Goal: Task Accomplishment & Management: Use online tool/utility

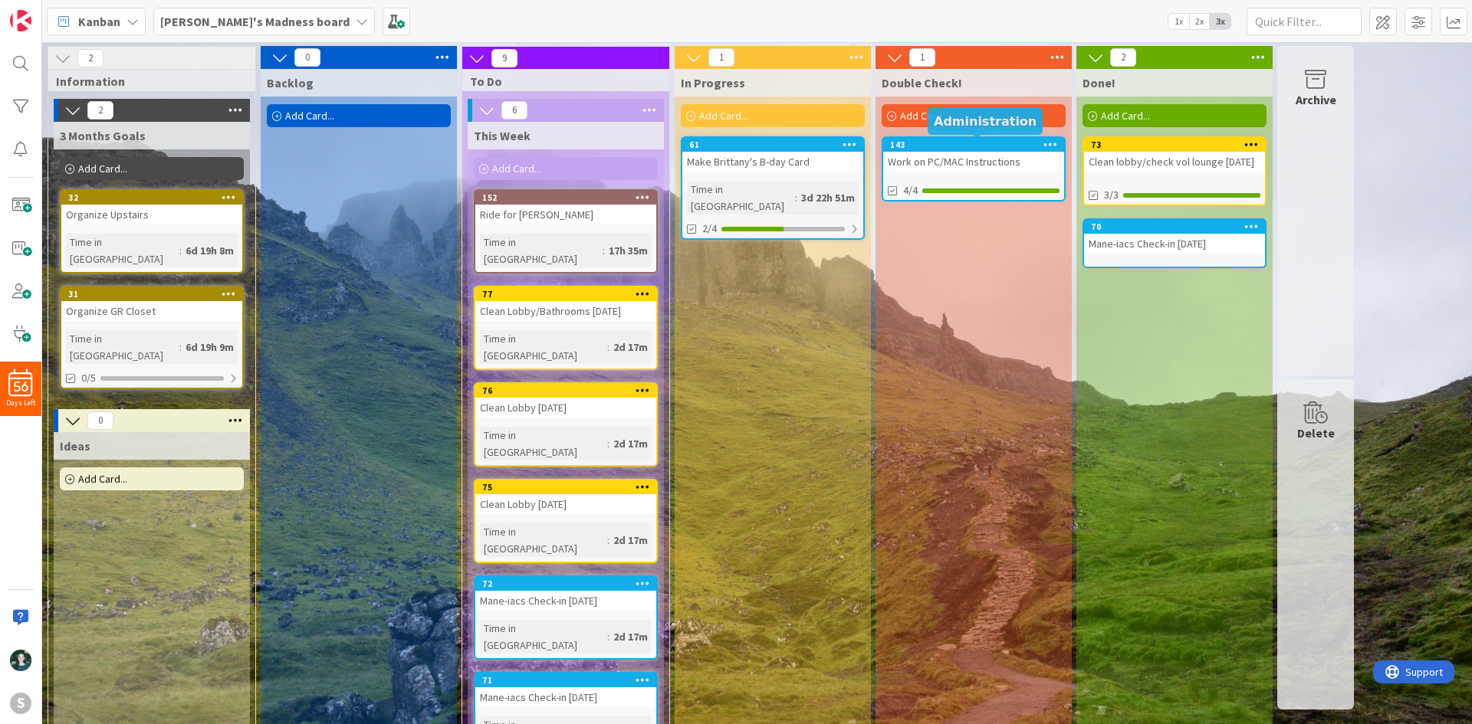
click at [971, 149] on div "143" at bounding box center [977, 145] width 174 height 11
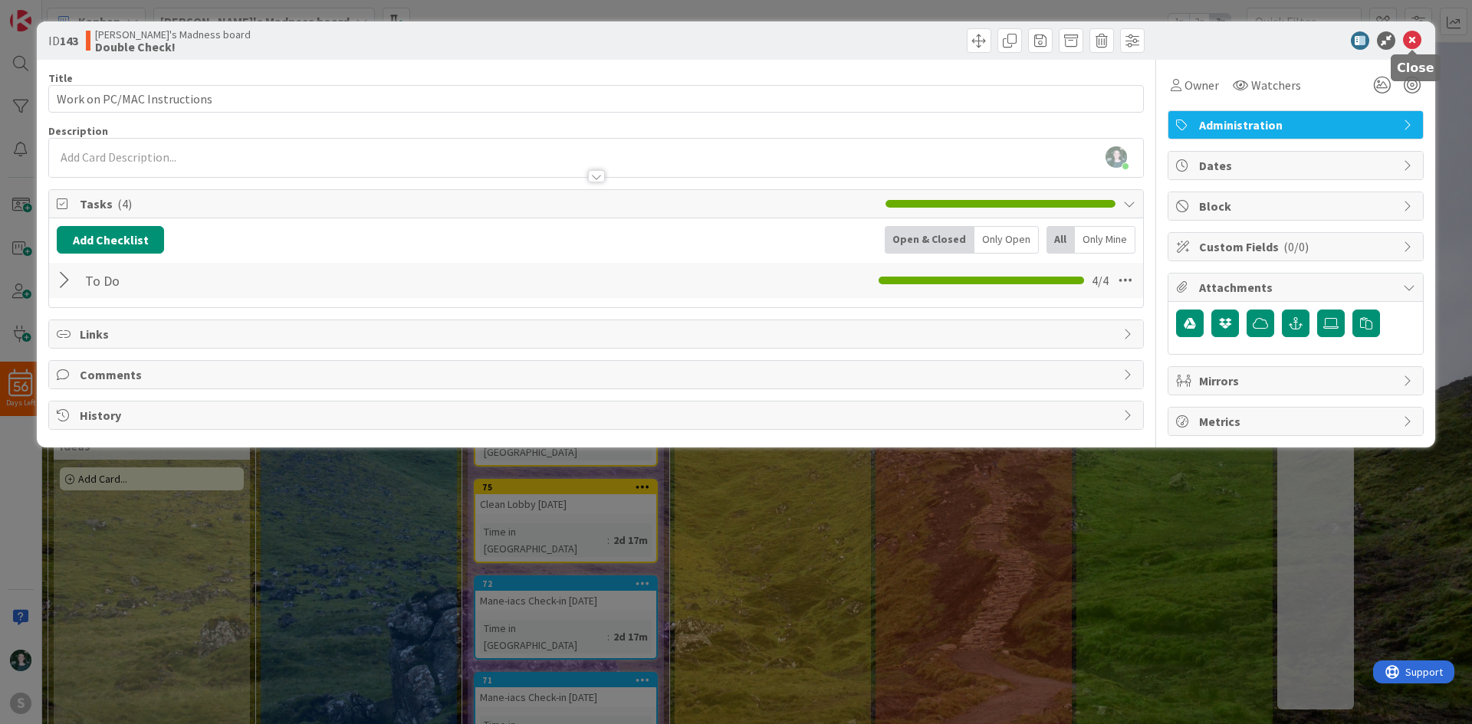
click at [1407, 44] on icon at bounding box center [1412, 40] width 18 height 18
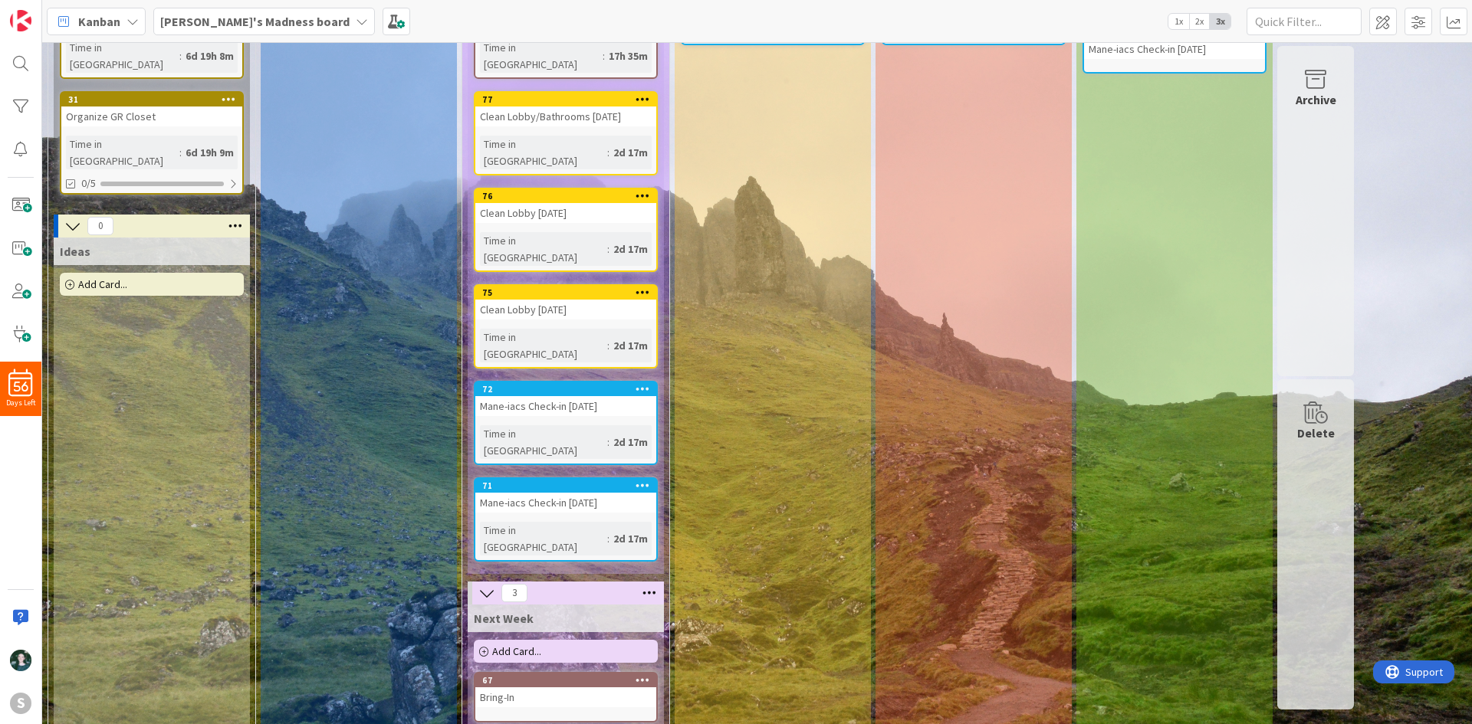
scroll to position [169, 0]
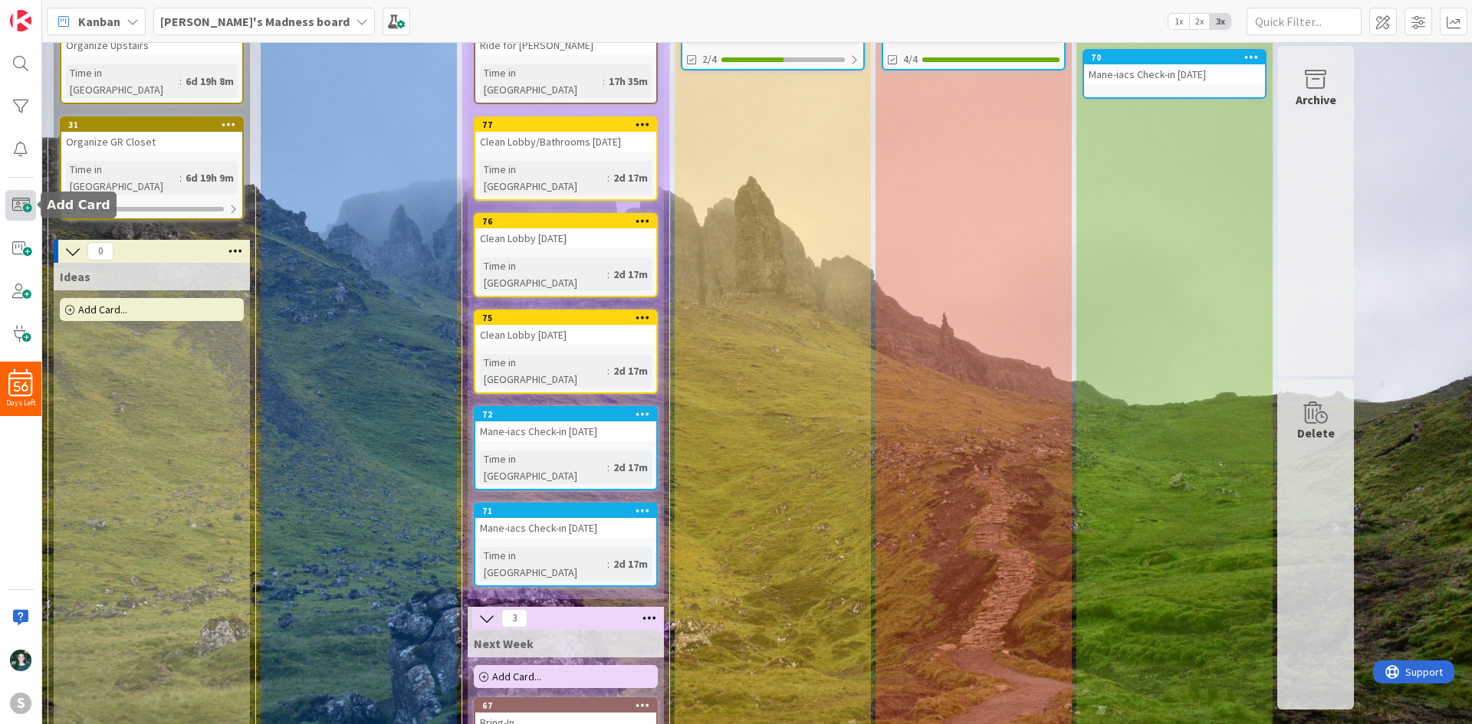
click at [18, 202] on span at bounding box center [20, 205] width 31 height 31
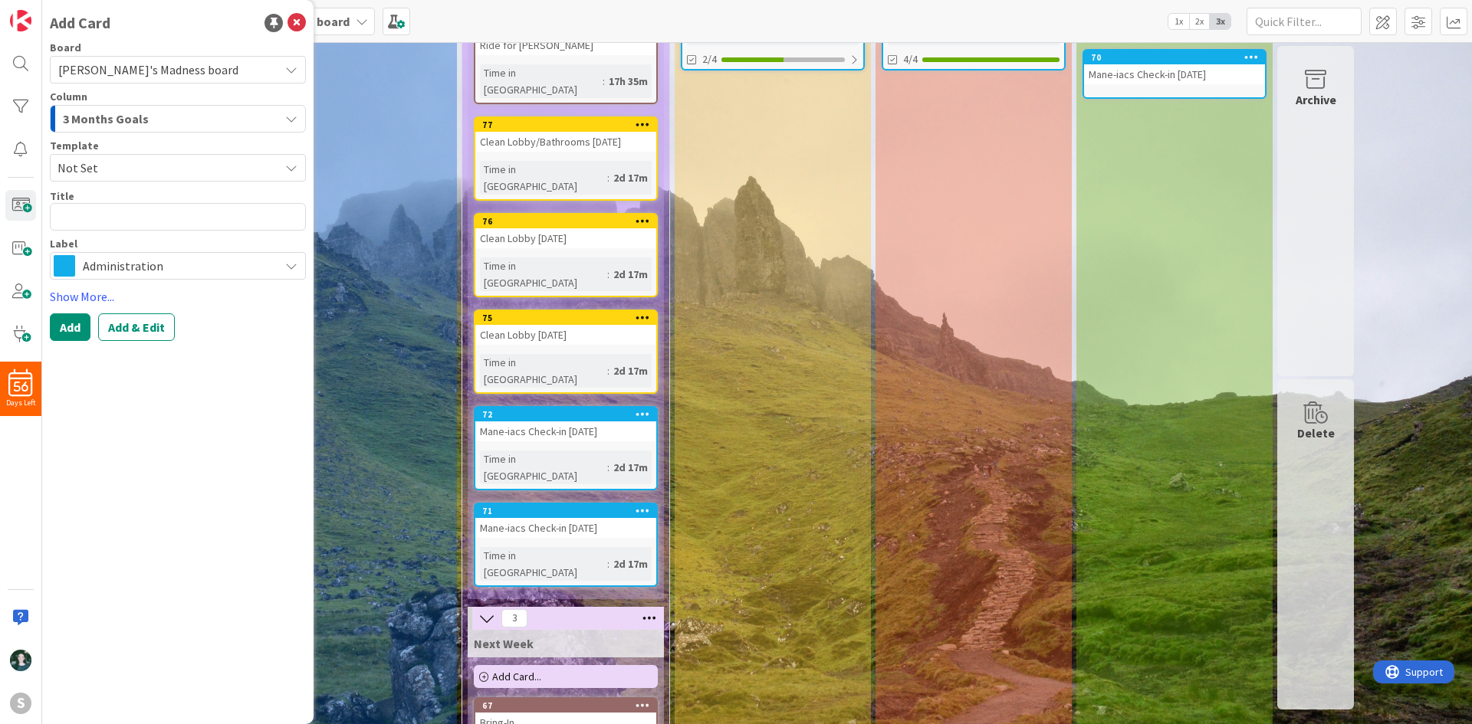
click at [144, 128] on span "3 Months Goals" at bounding box center [106, 119] width 86 height 20
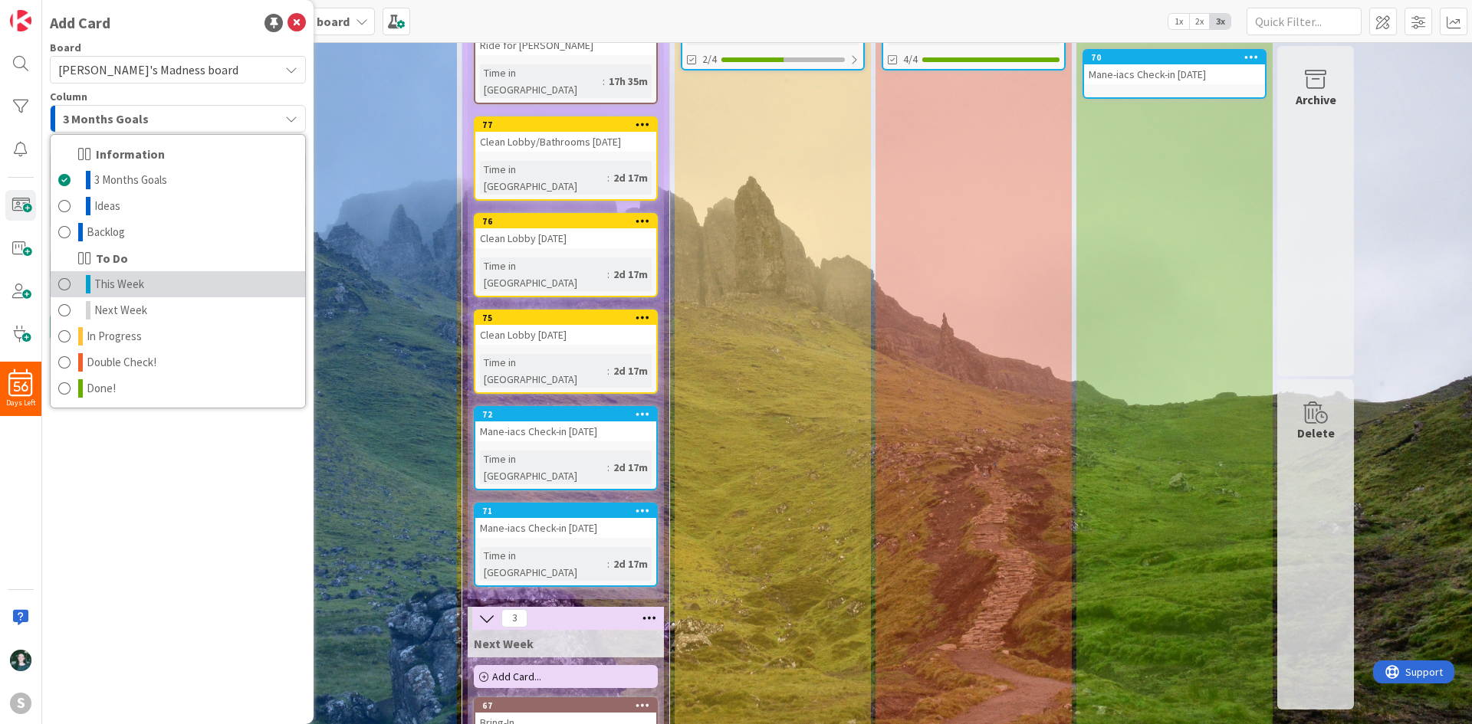
click at [156, 277] on link "This Week" at bounding box center [178, 284] width 254 height 26
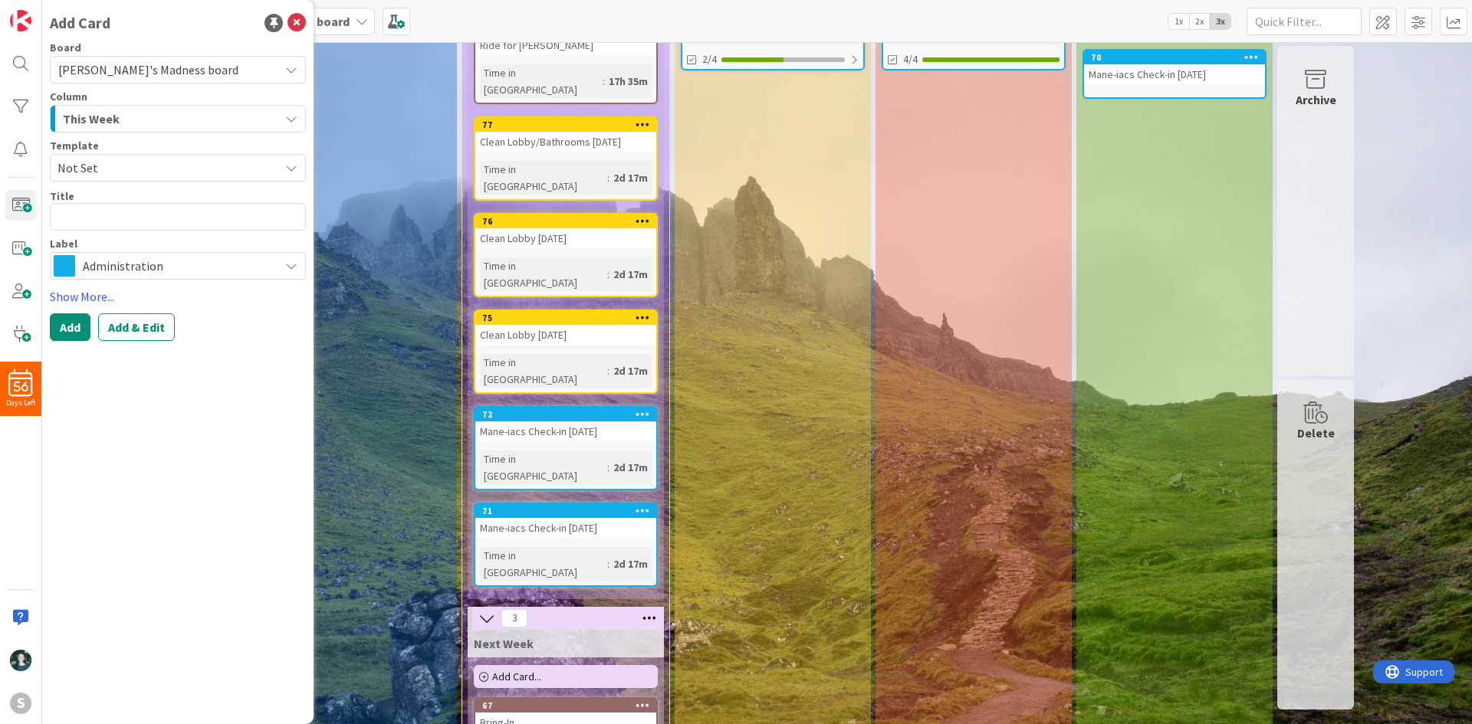
click at [158, 267] on span "Administration" at bounding box center [177, 265] width 189 height 21
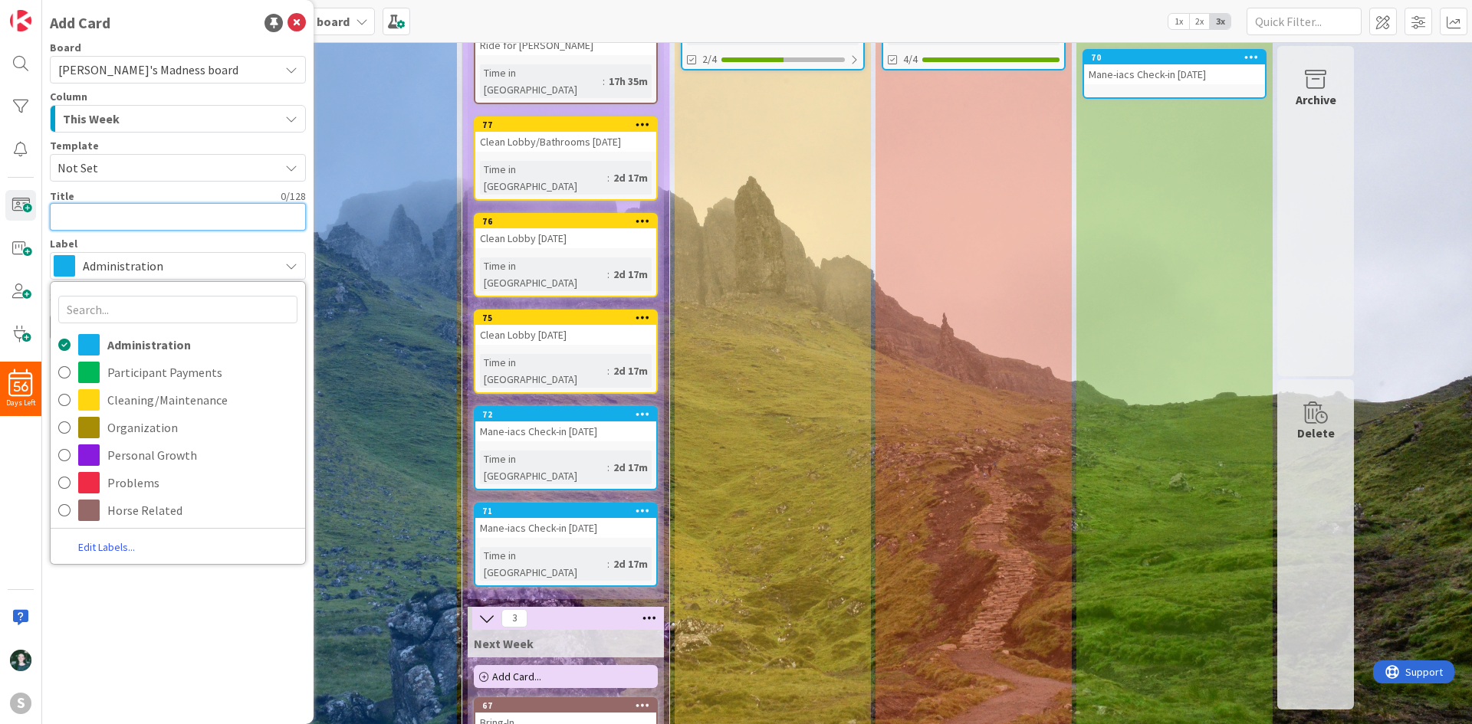
click at [146, 209] on textarea at bounding box center [178, 217] width 256 height 28
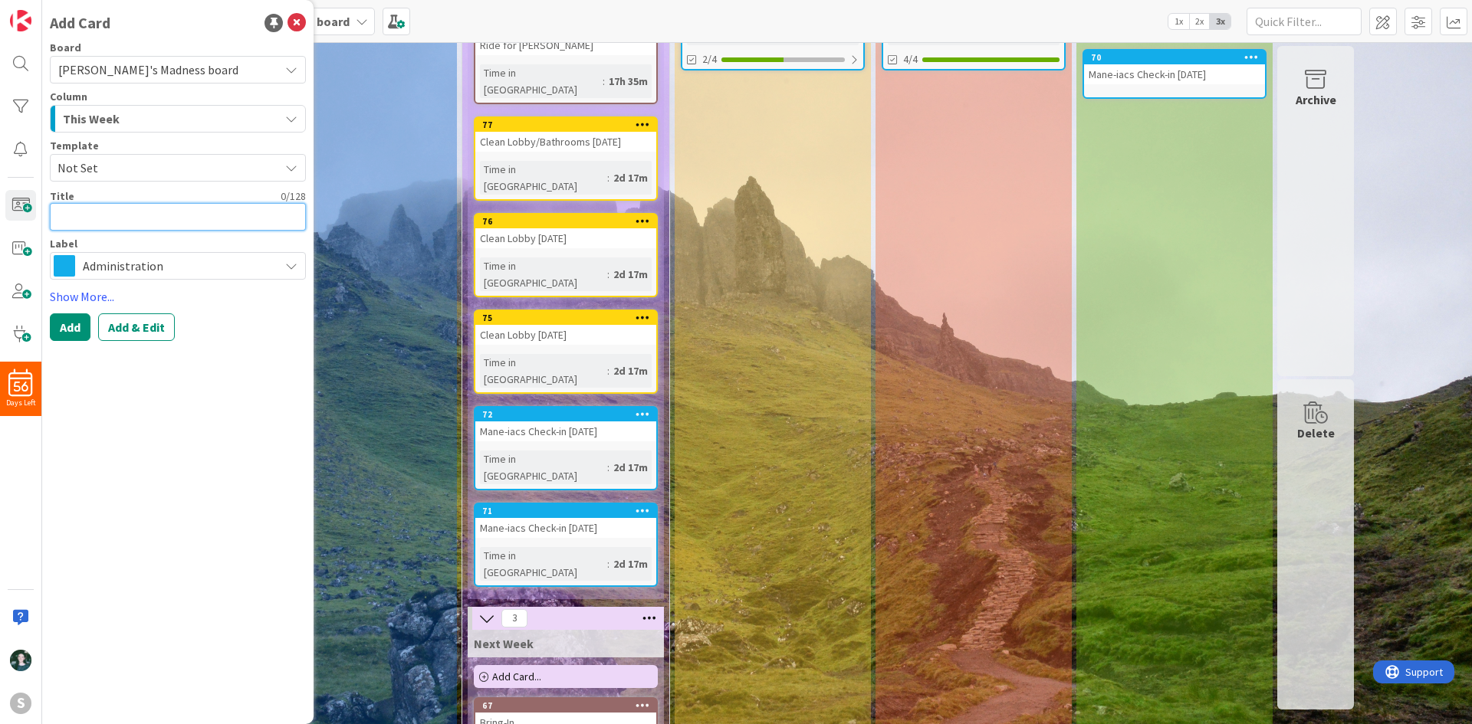
type textarea "x"
type textarea "C"
type textarea "x"
type textarea "Ch"
type textarea "x"
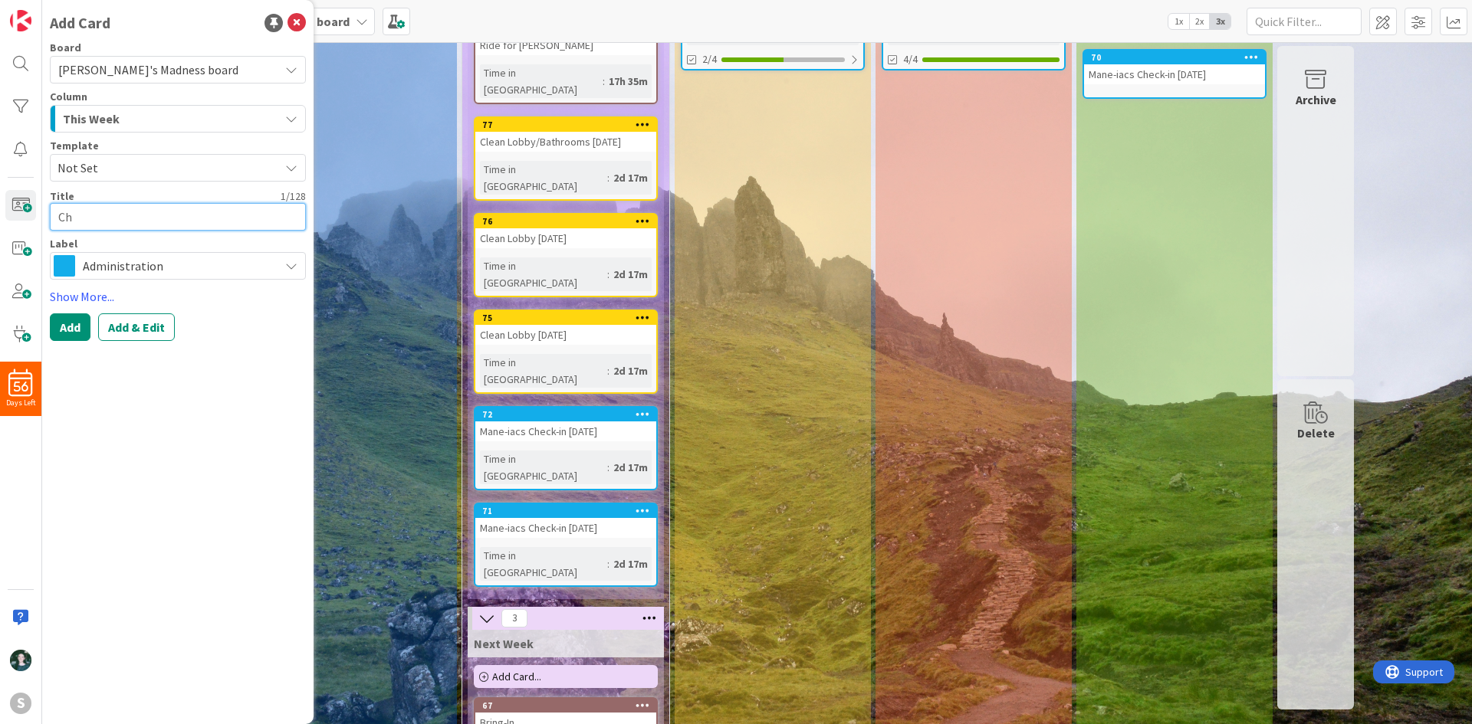
type textarea "Cha"
type textarea "x"
type textarea "[PERSON_NAME]"
type textarea "x"
type textarea "[PERSON_NAME]"
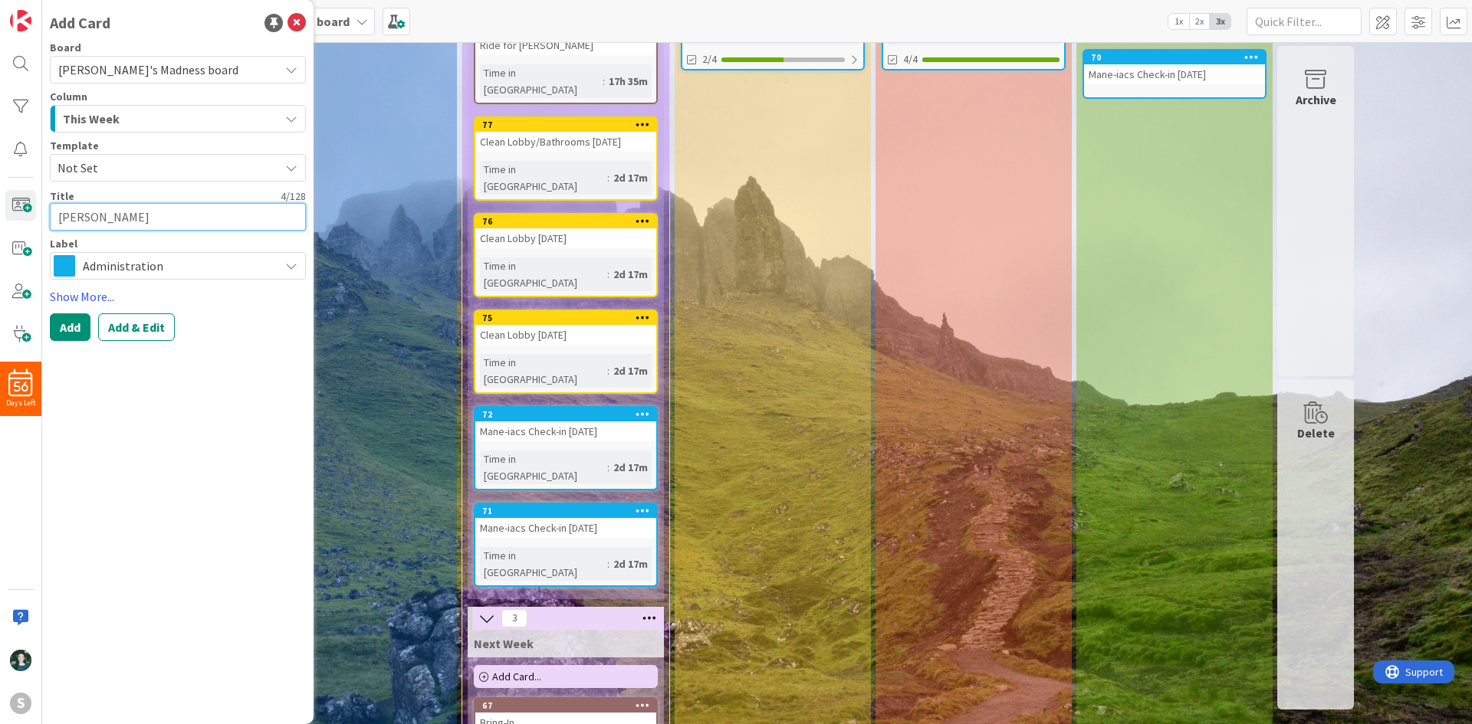
type textarea "x"
type textarea "Change"
type textarea "x"
type textarea "Change"
type textarea "x"
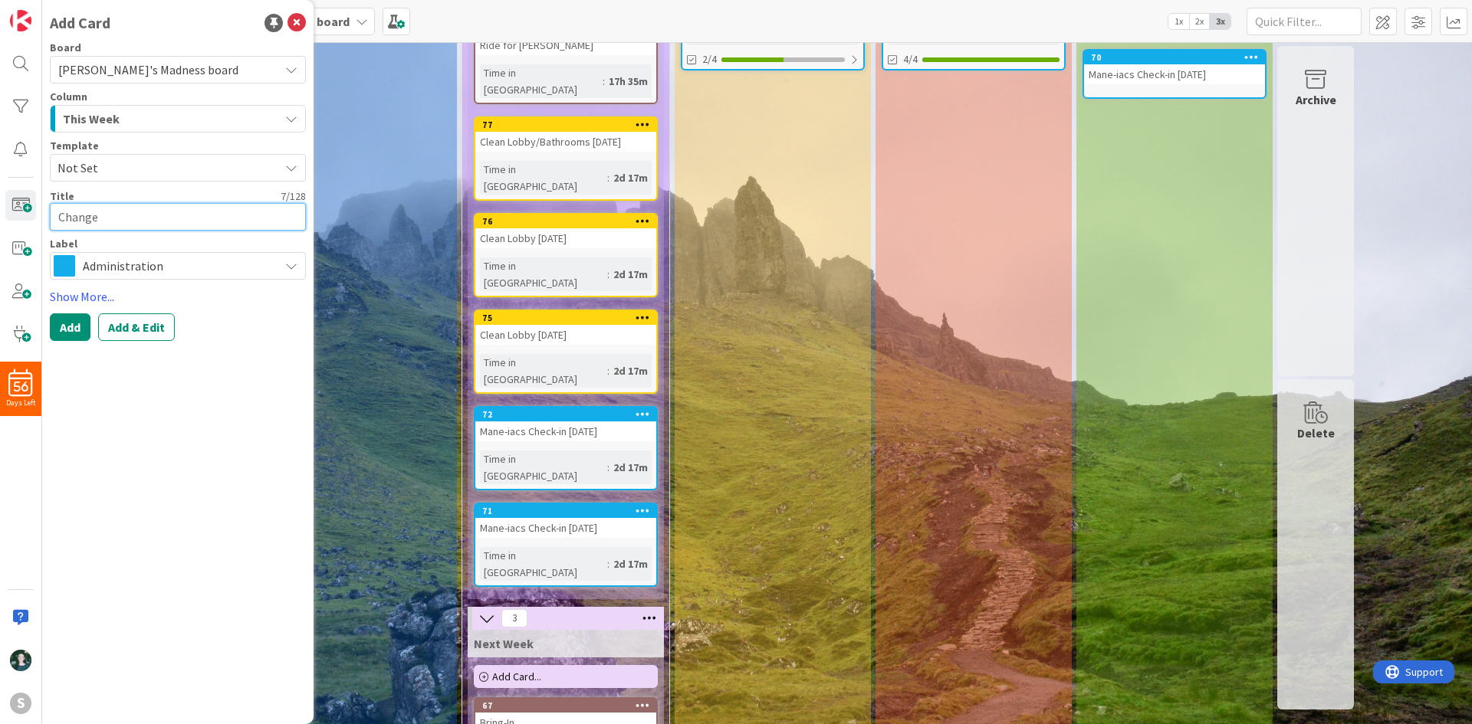
type textarea "Change S"
type textarea "x"
type textarea "Change St"
type textarea "x"
type textarea "Change Sta"
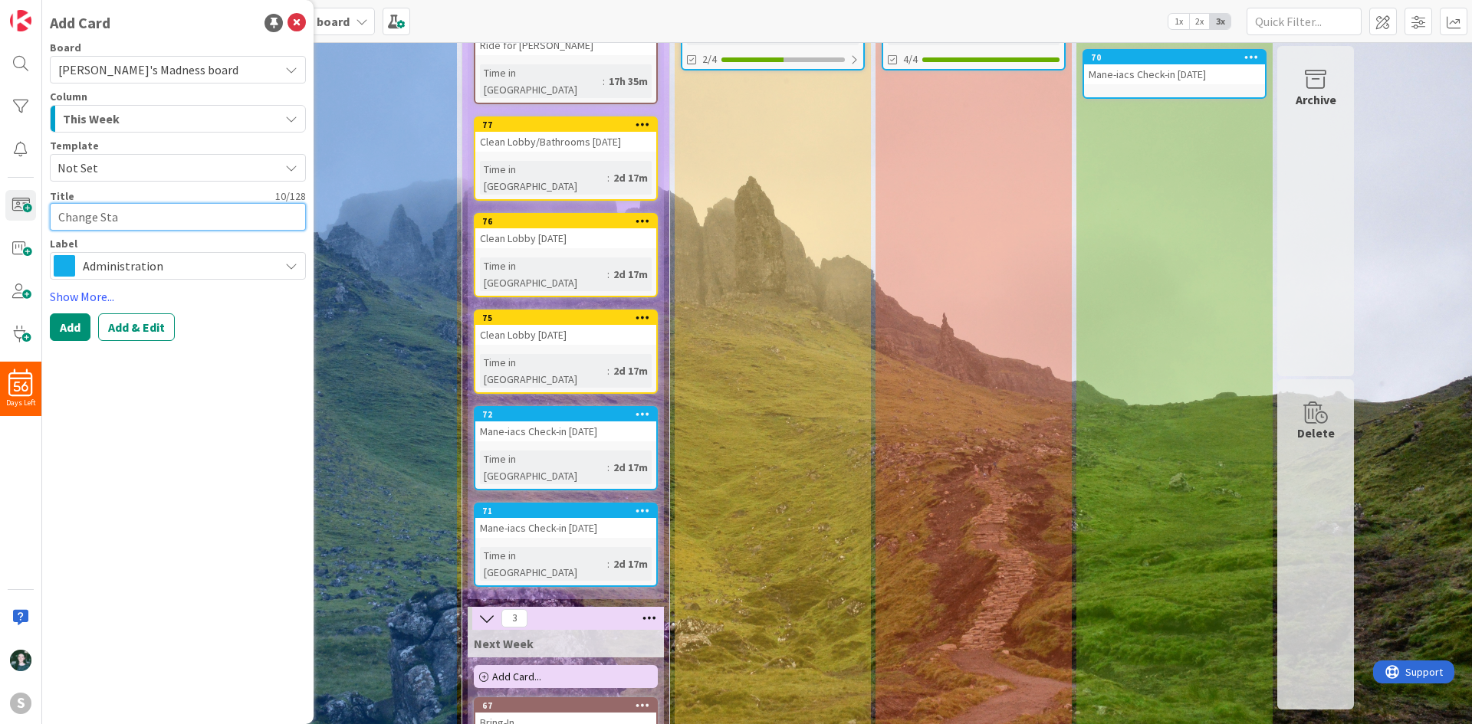
type textarea "x"
type textarea "Change Staf"
type textarea "x"
type textarea "Change Staff"
type textarea "x"
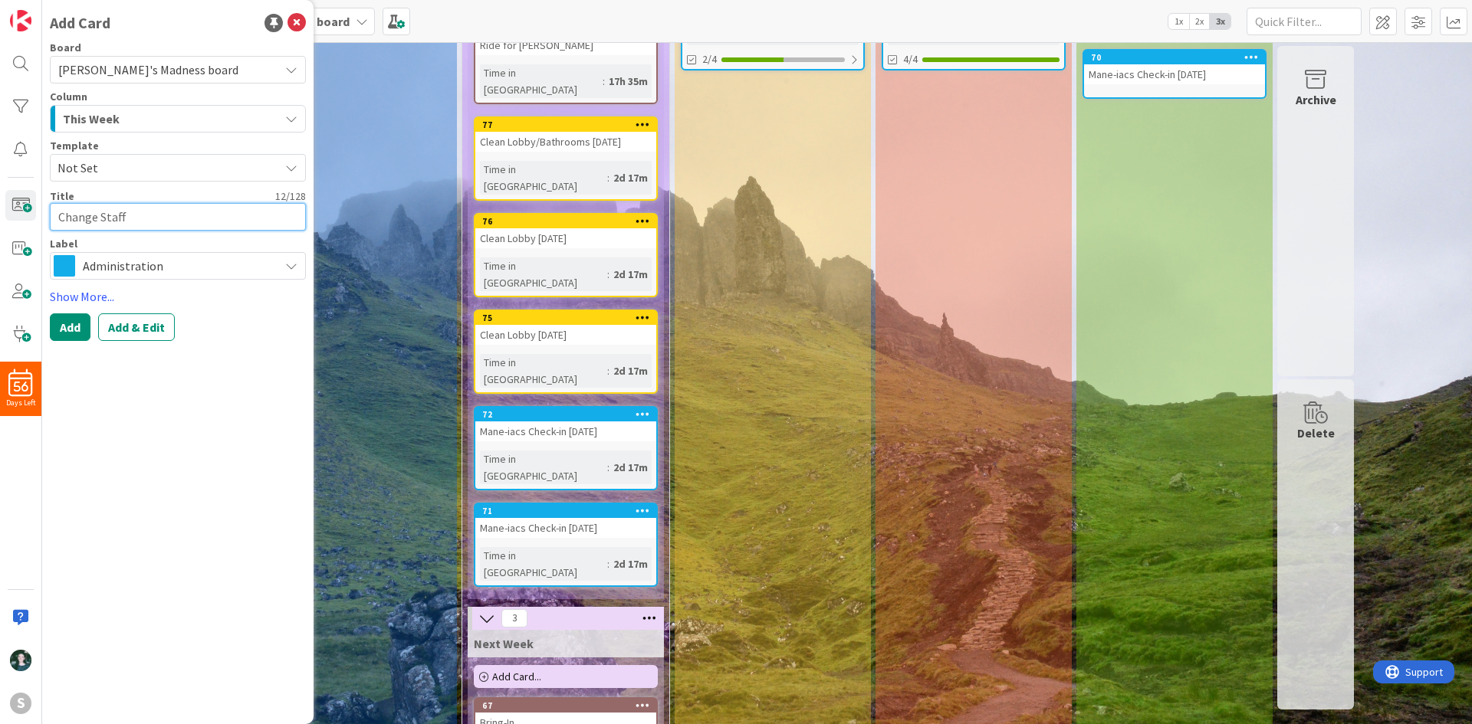
type textarea "Change Staff"
type textarea "x"
type textarea "Change Staff P"
type textarea "x"
type textarea "Change Staff Ph"
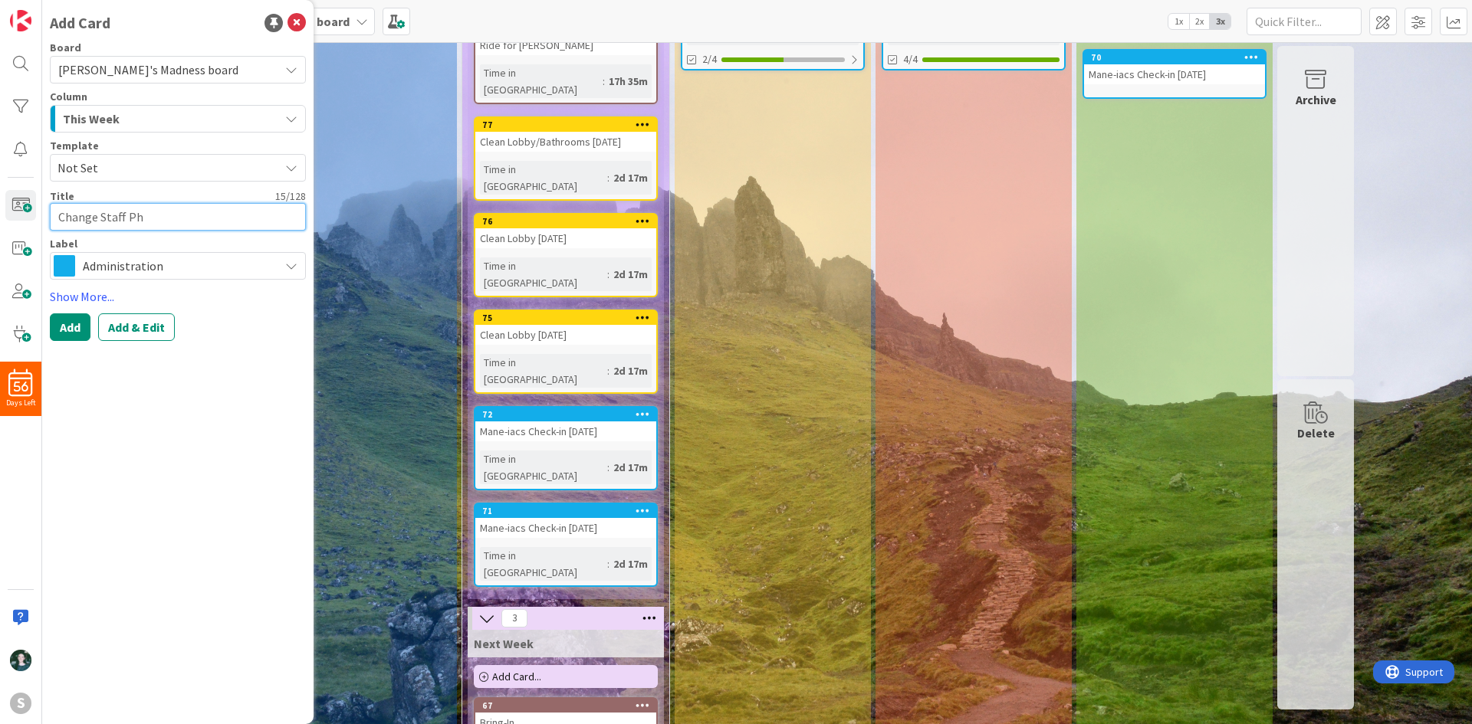
type textarea "x"
type textarea "Change Staff Pho"
type textarea "x"
type textarea "Change Staff Phone"
type textarea "x"
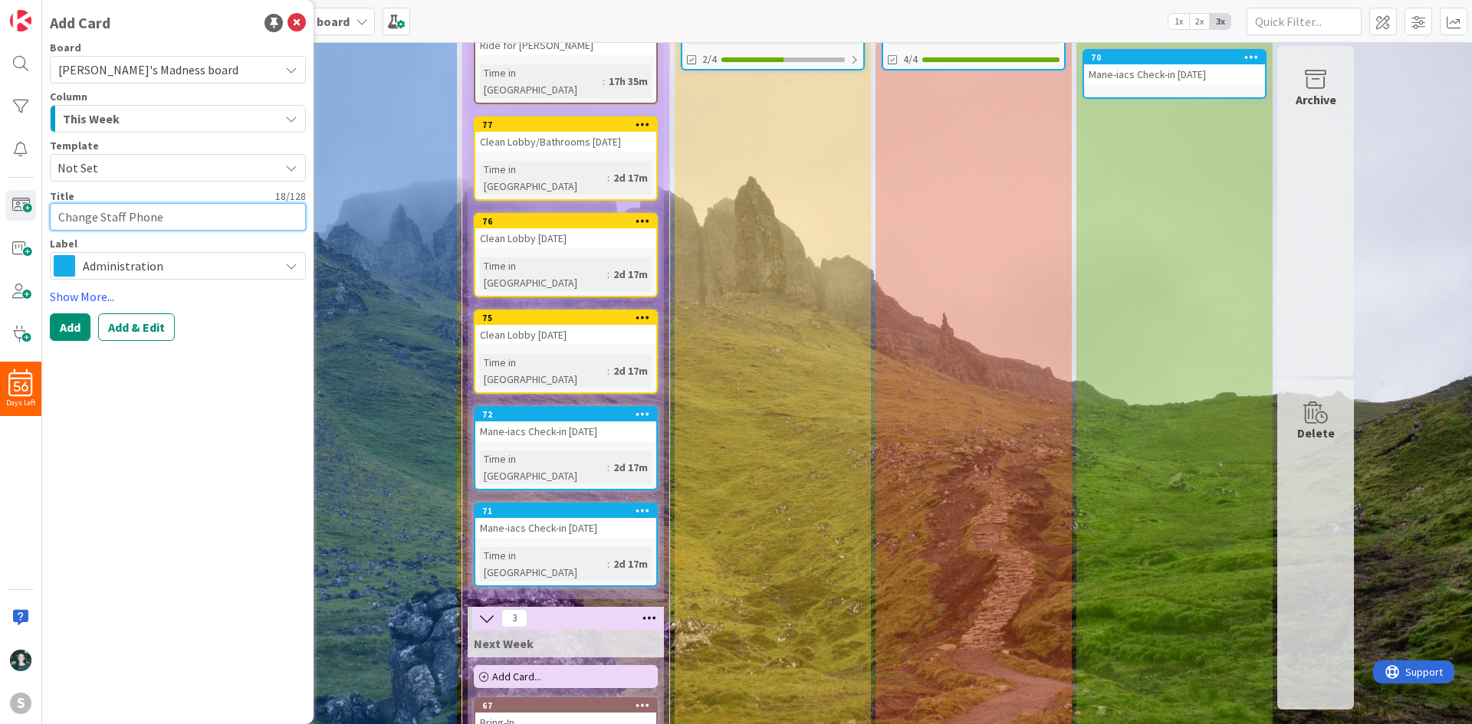
type textarea "Change Staff Phone"
type textarea "x"
type textarea "Change Staff Phone G"
type textarea "x"
type textarea "Change Staff Phone Gu"
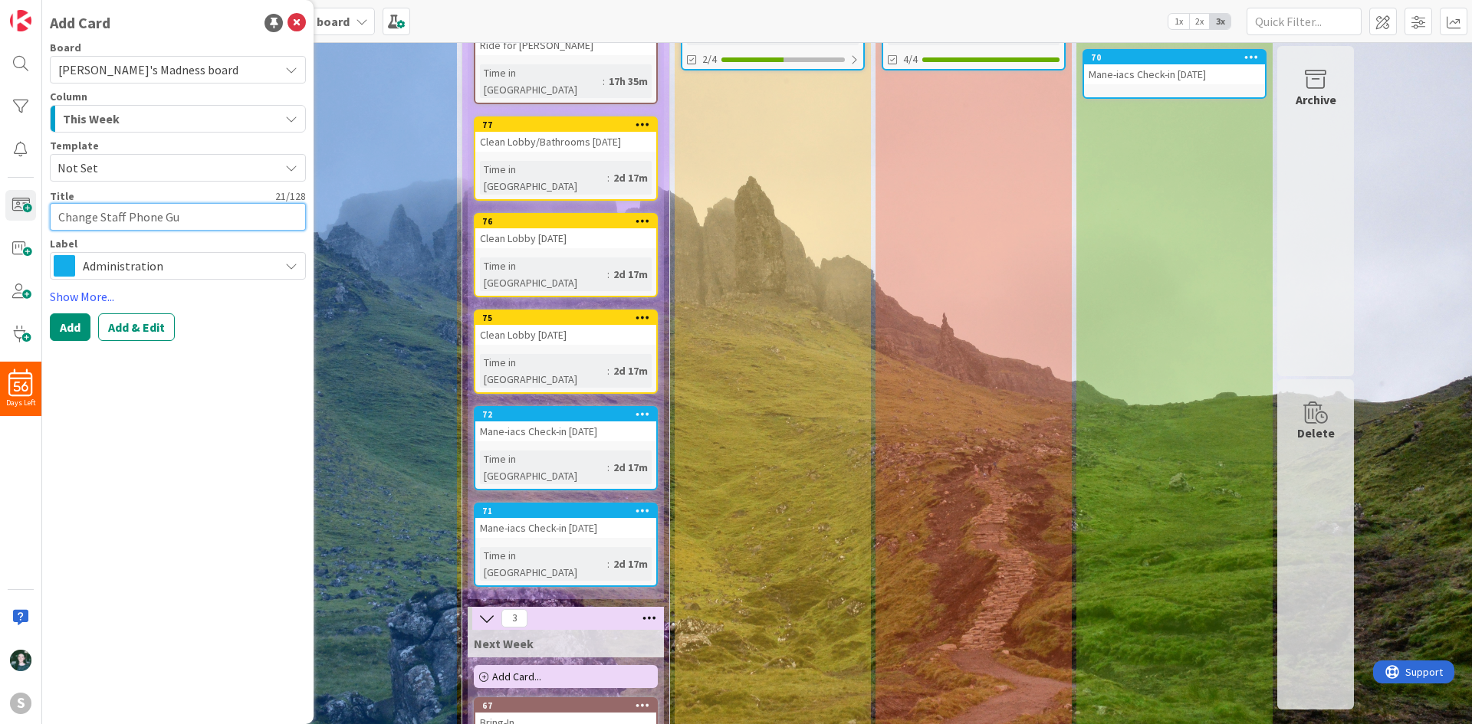
type textarea "x"
type textarea "Change Staff Phone Gui"
type textarea "x"
type textarea "Change Staff Phone Guid"
type textarea "x"
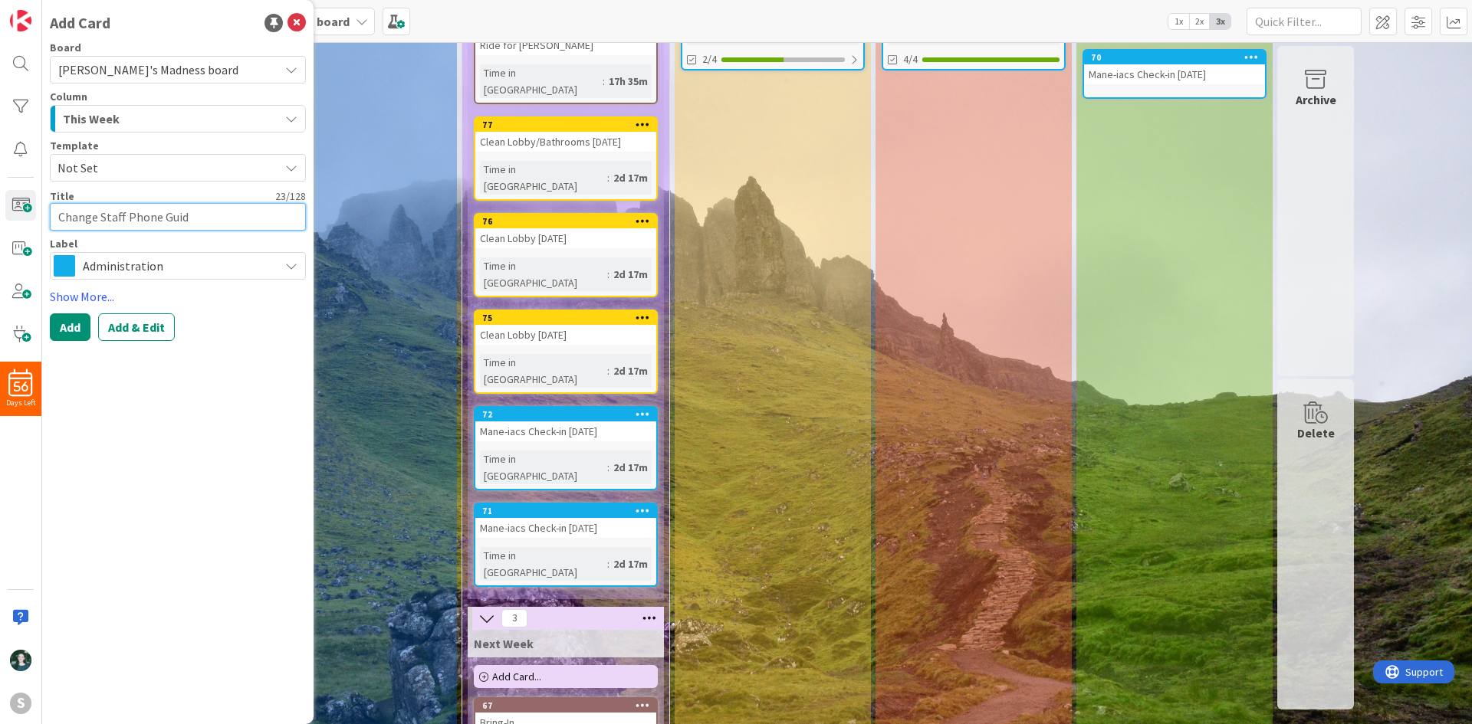
type textarea "Change Staff Phone Guide"
type textarea "x"
type textarea "Change Staff Phone Guides"
click at [71, 320] on button "Add" at bounding box center [70, 328] width 41 height 28
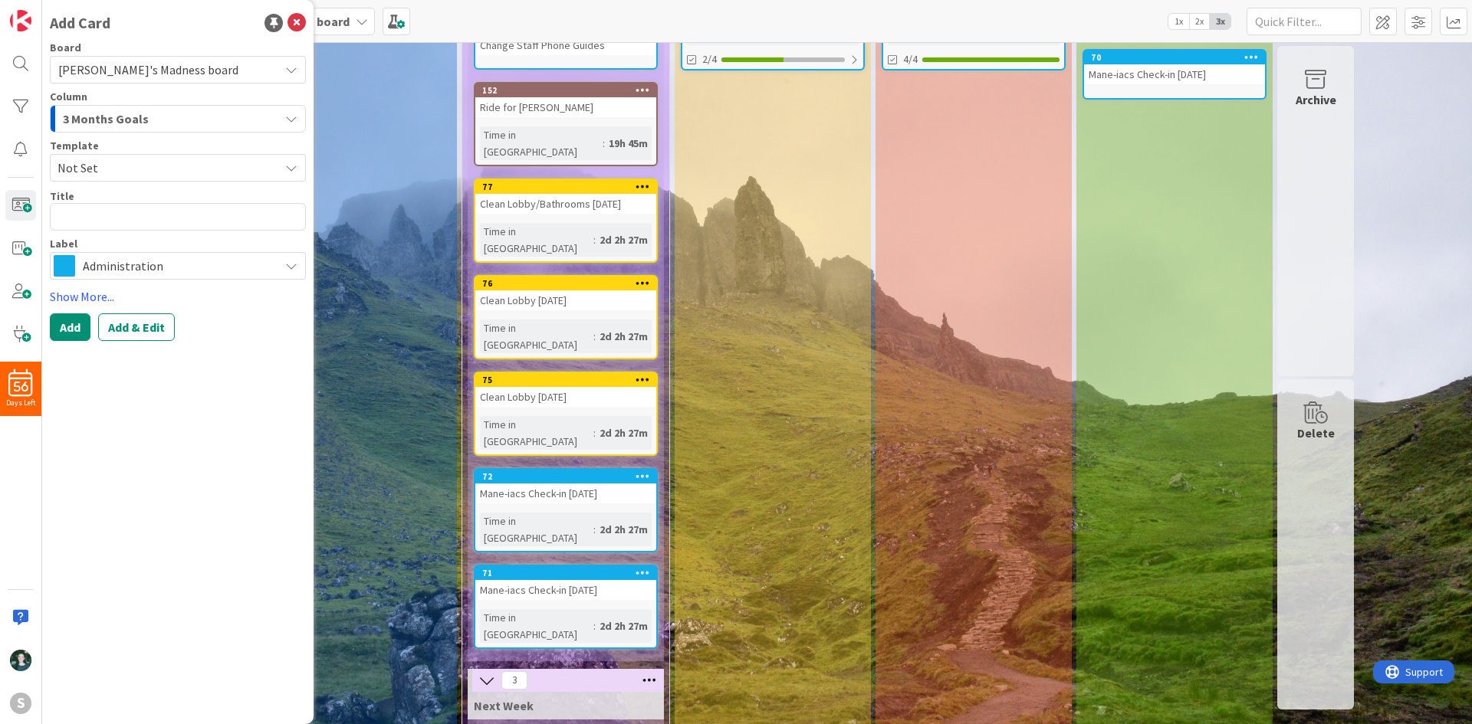
click at [754, 389] on div "In Progress Add Card... 61 Make Brittany's B-day Card Time in [GEOGRAPHIC_DATA]…" at bounding box center [773, 428] width 196 height 1057
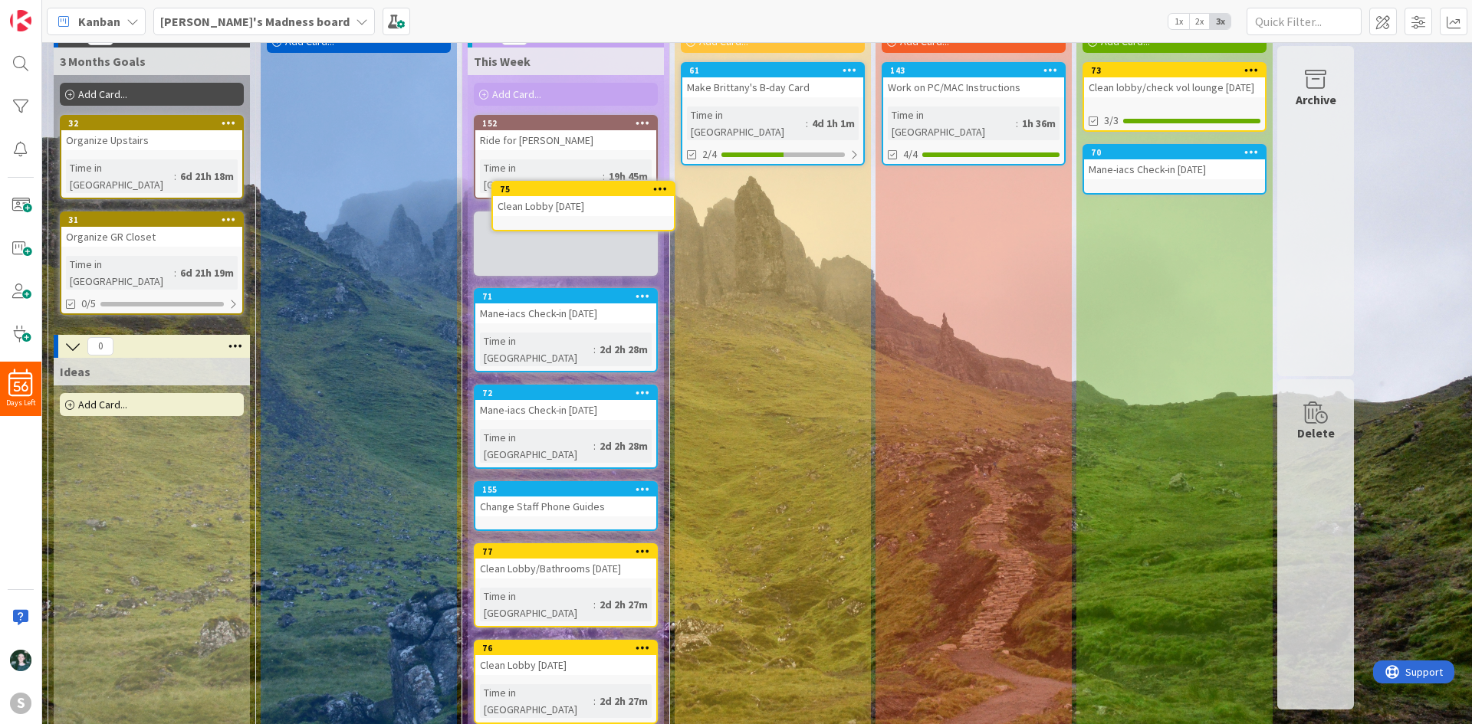
scroll to position [53, 0]
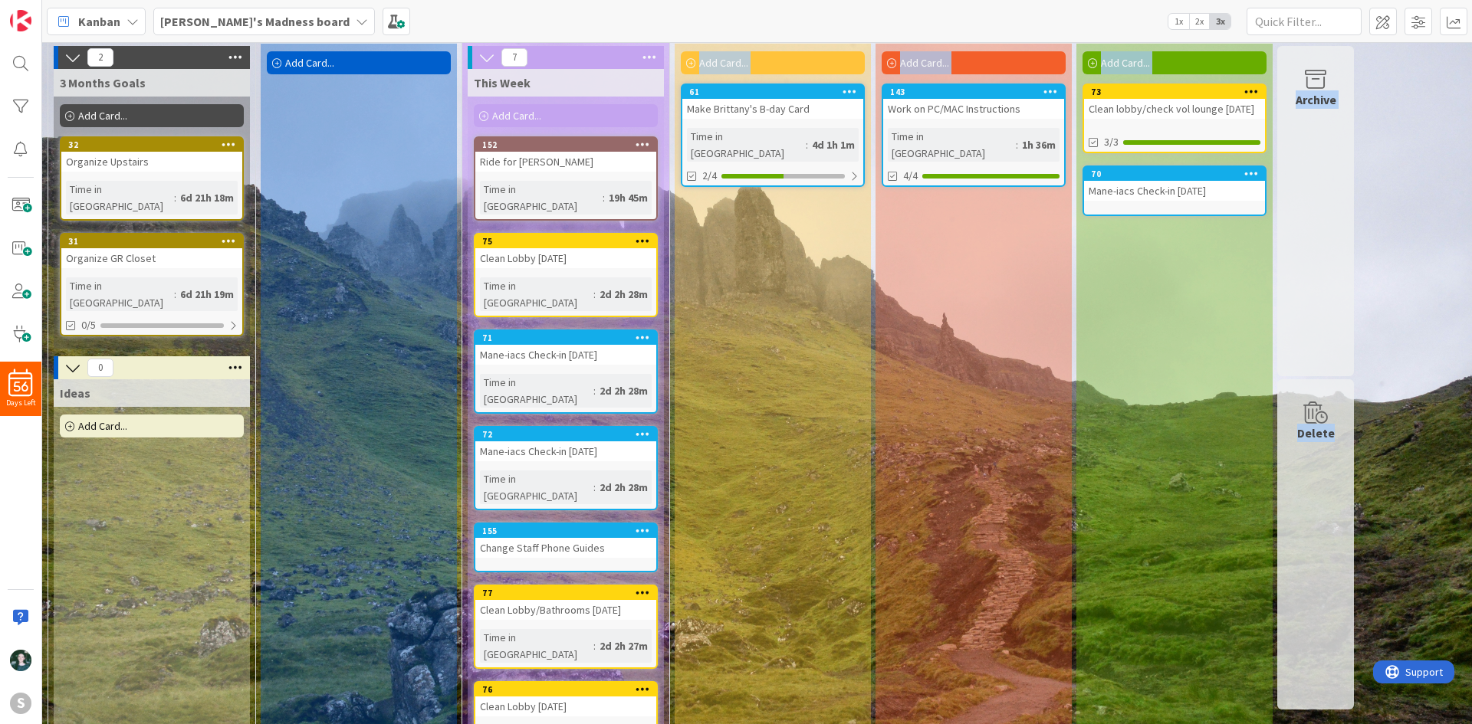
drag, startPoint x: 572, startPoint y: 602, endPoint x: 589, endPoint y: 300, distance: 301.7
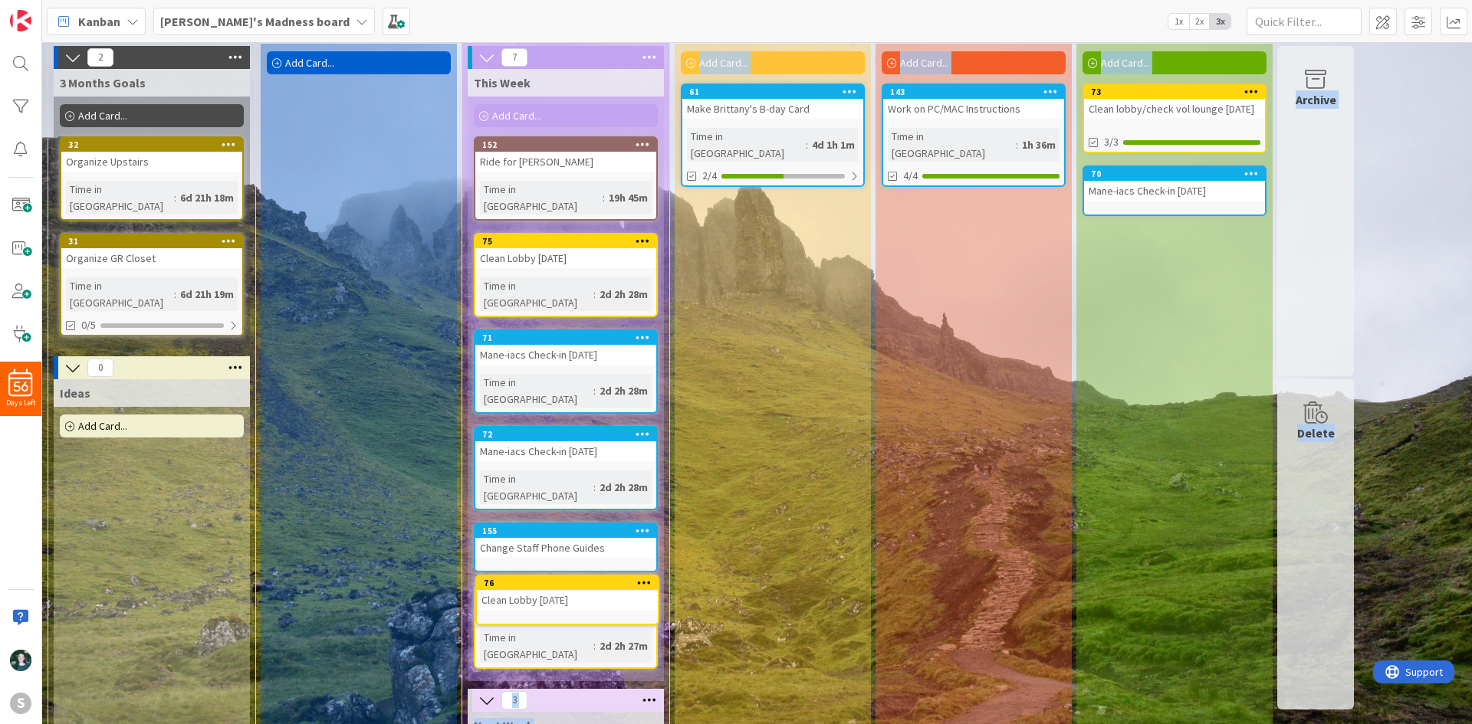
scroll to position [90, 0]
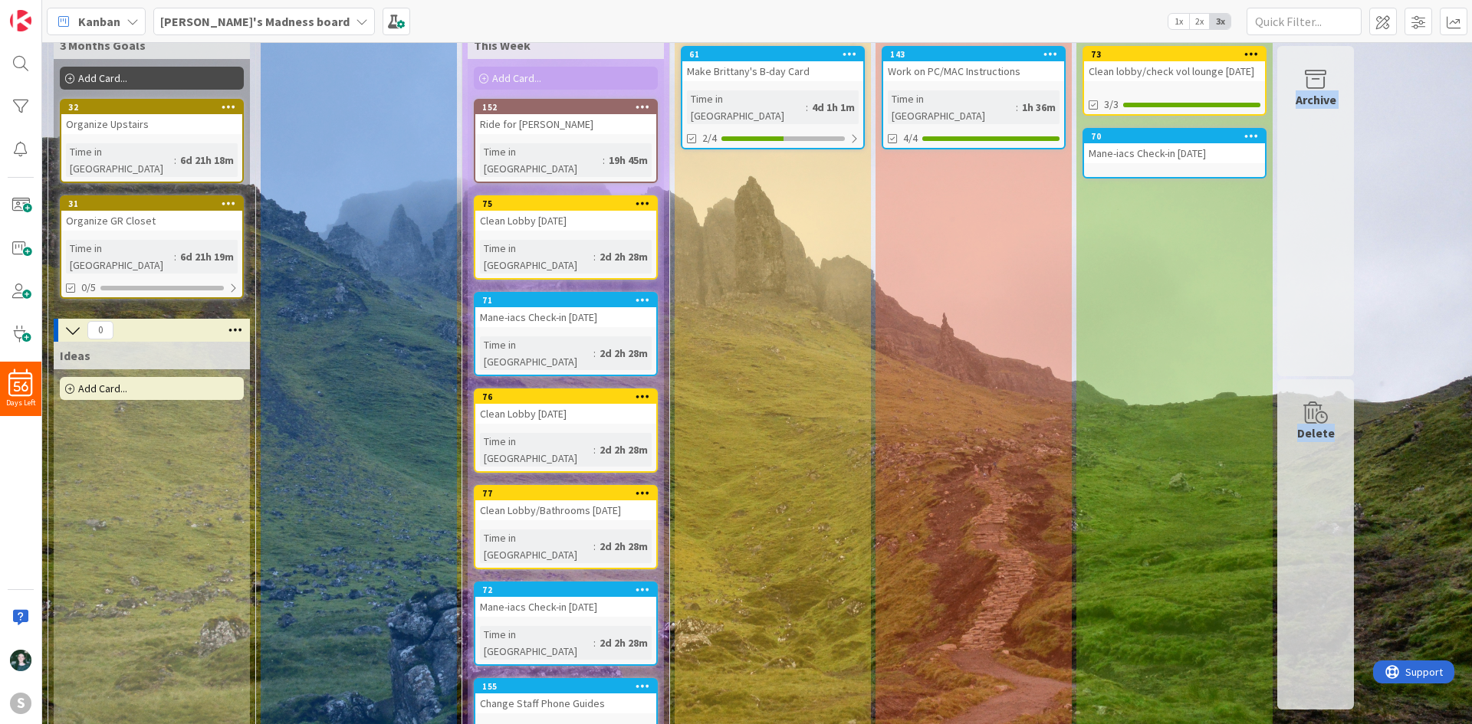
click at [801, 327] on div "In Progress Add Card... 61 Make Brittany's B-day Card Time in [GEOGRAPHIC_DATA]…" at bounding box center [773, 507] width 196 height 1057
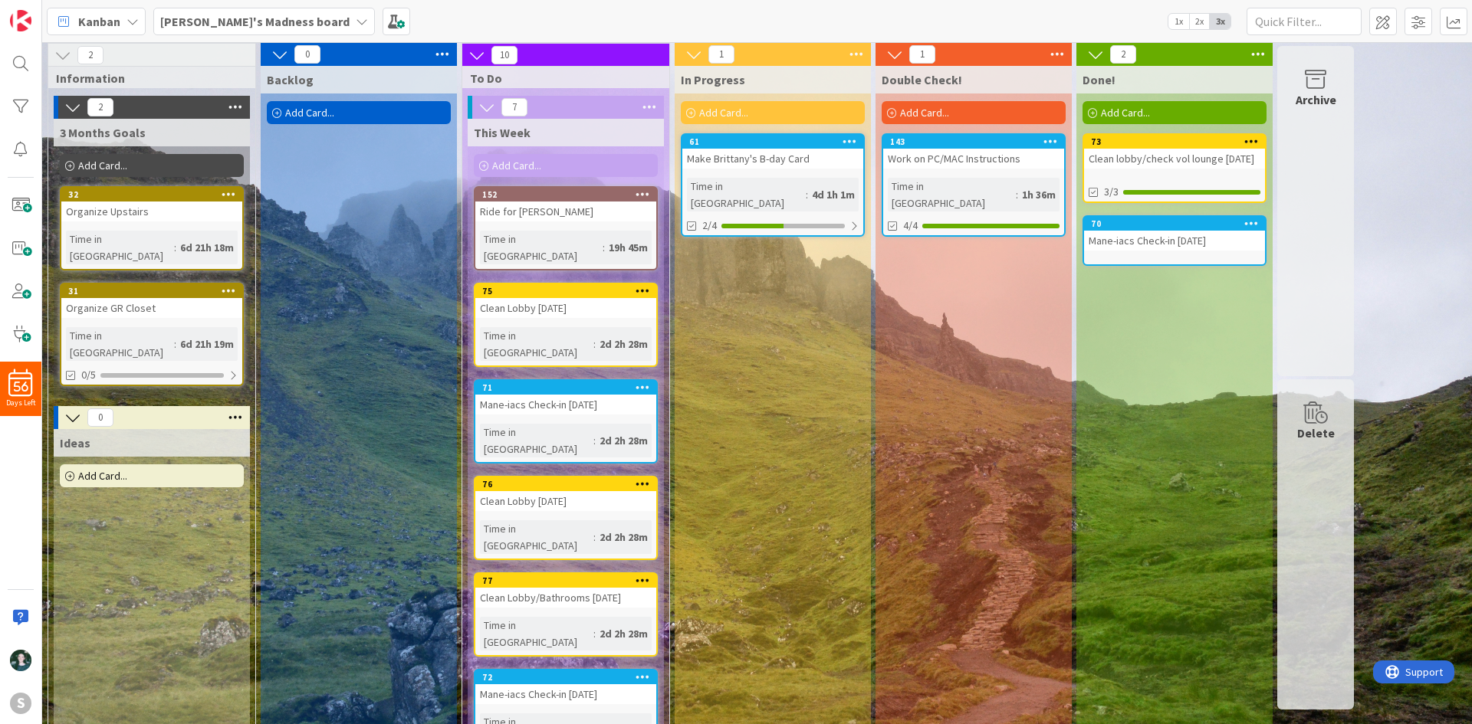
scroll to position [0, 0]
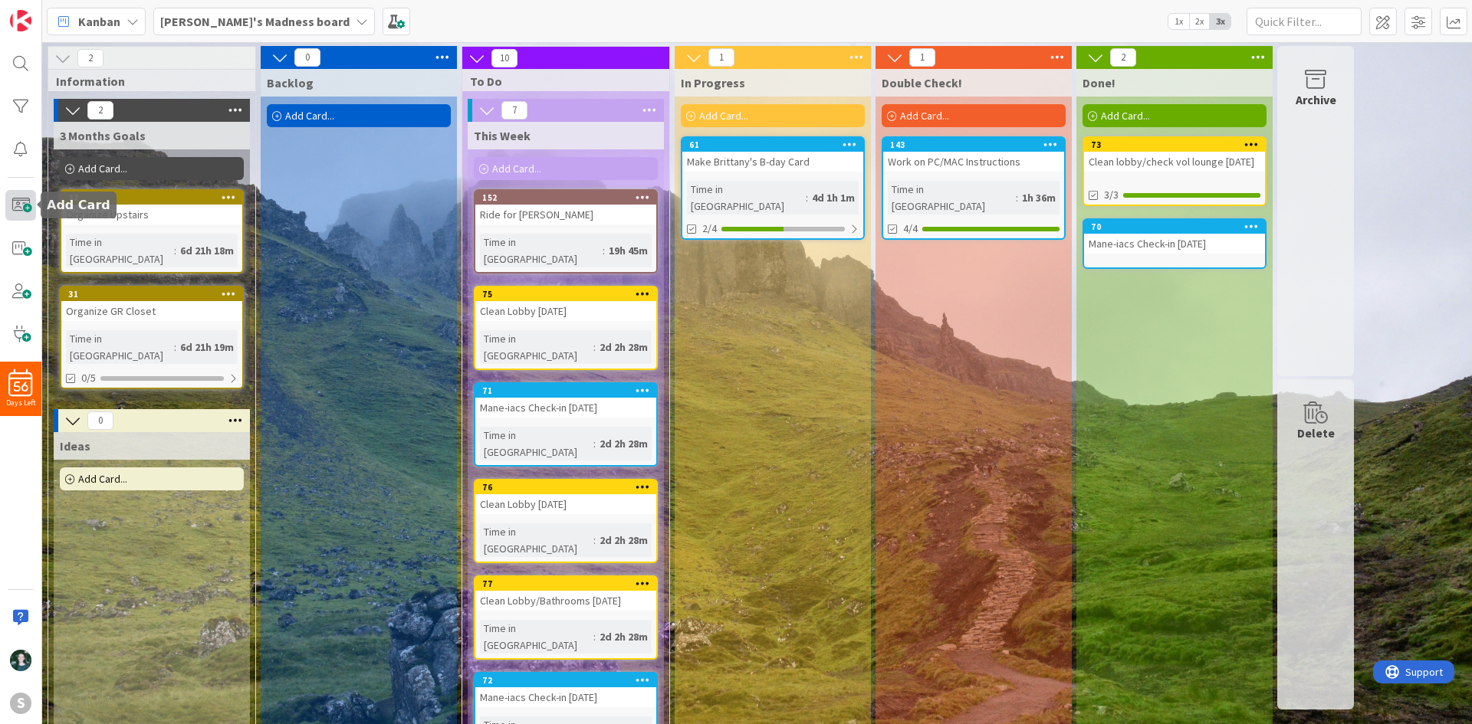
click at [10, 211] on span at bounding box center [20, 205] width 31 height 31
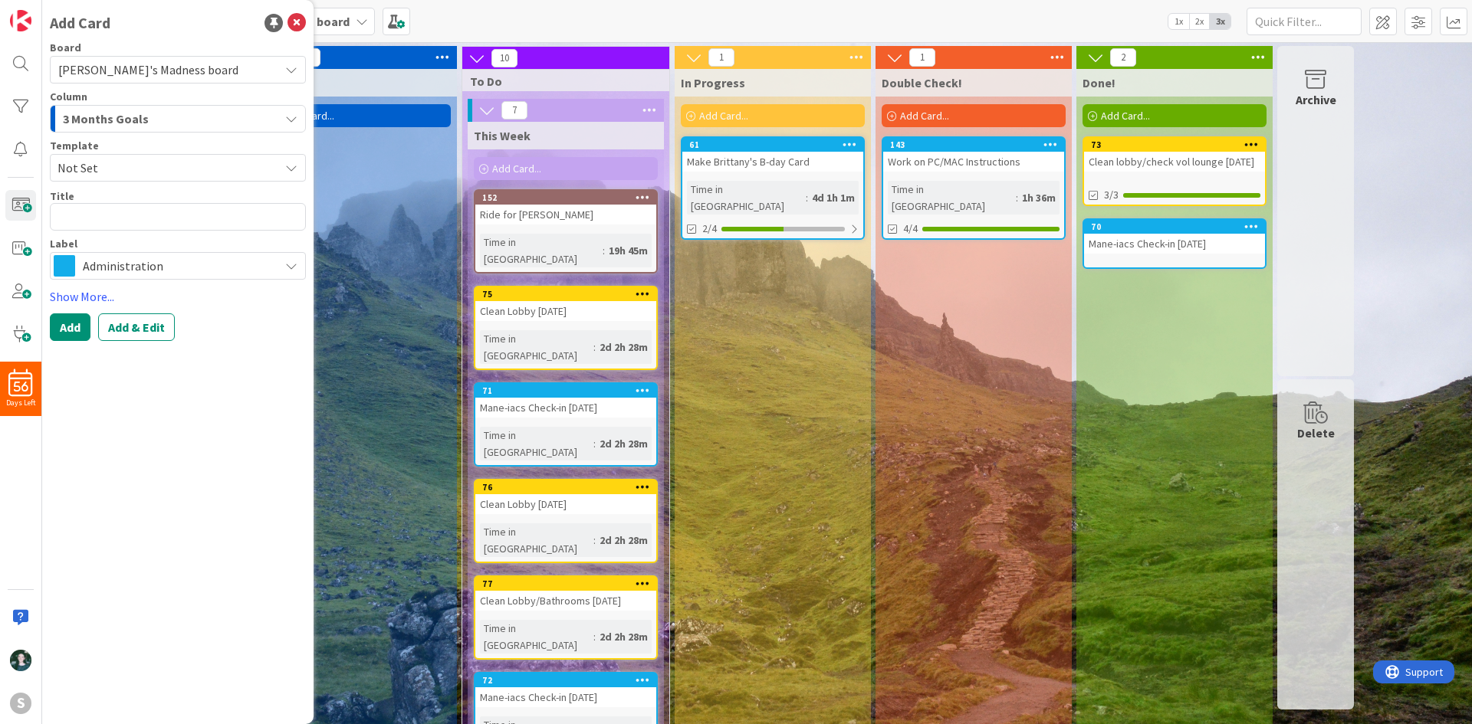
type textarea "x"
type textarea "T"
type textarea "x"
type textarea "Ta"
type textarea "x"
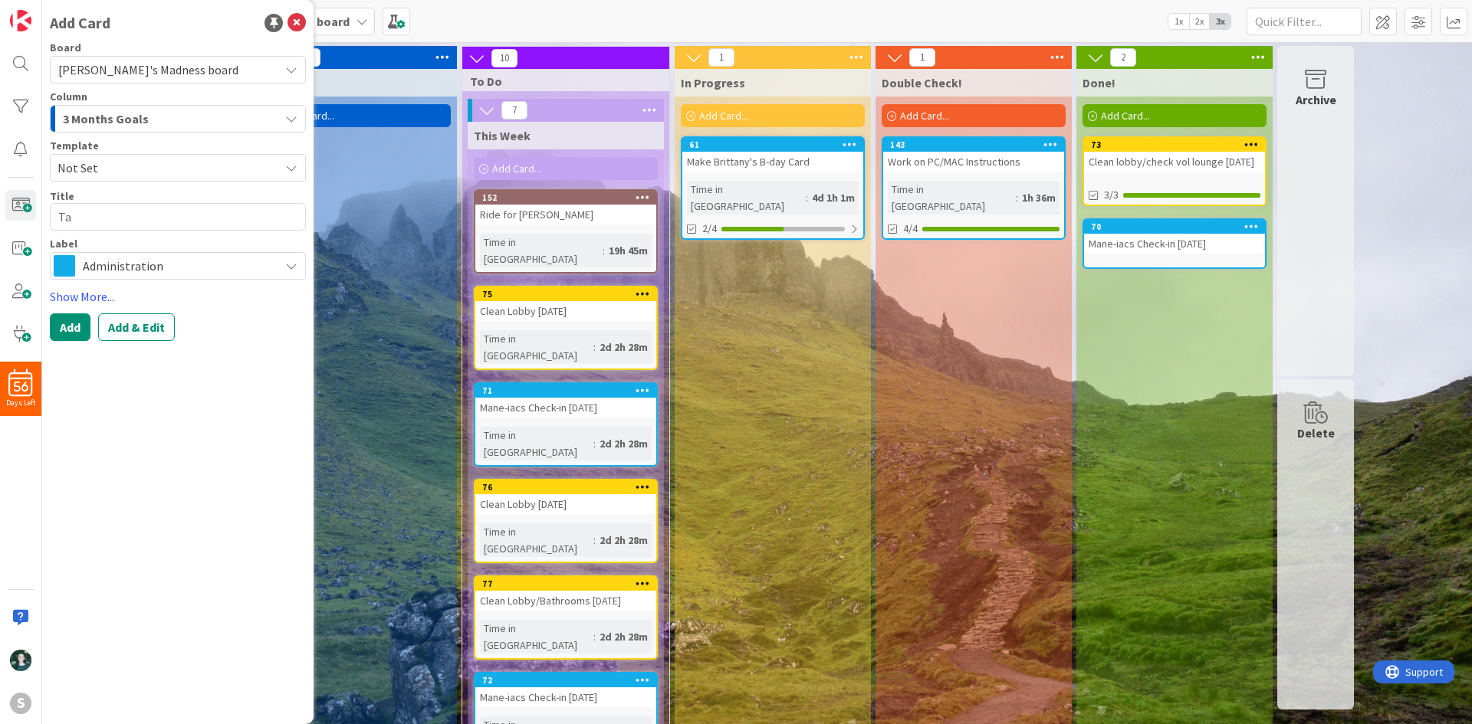
type textarea "Tak"
type textarea "x"
type textarea "Take"
type textarea "x"
type textarea "Take"
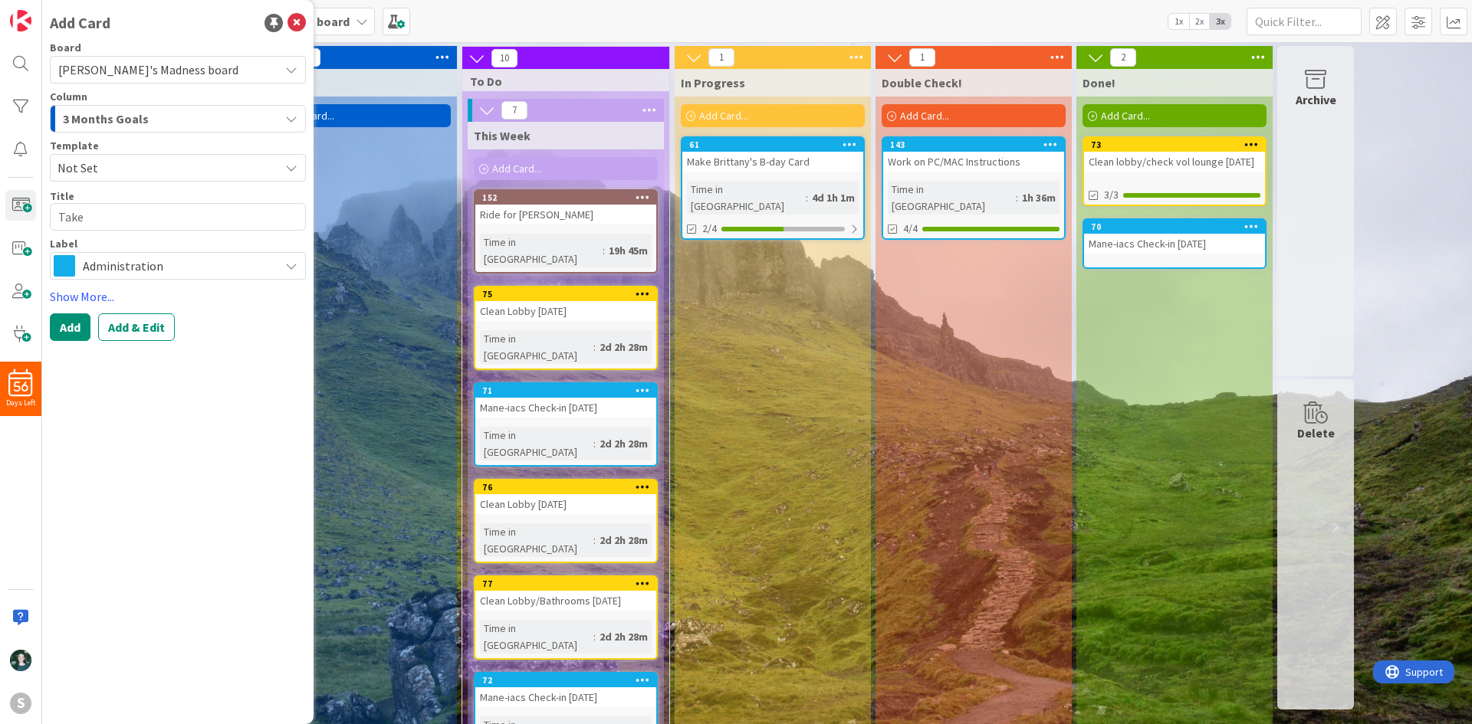
type textarea "x"
type textarea "Take s"
type textarea "x"
type textarea "Take sn"
type textarea "x"
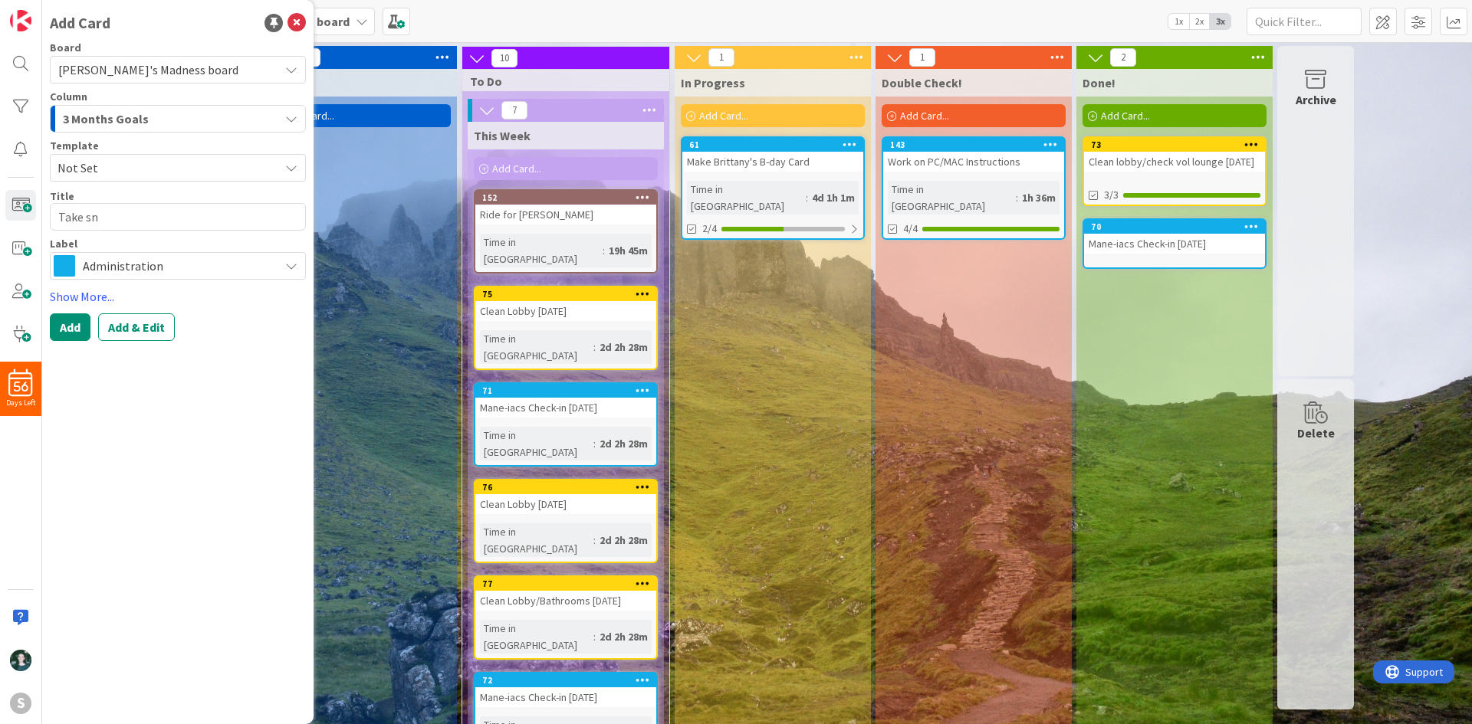
type textarea "Take snc"
type textarea "x"
type textarea "Take snca"
type textarea "x"
type textarea "Take snc"
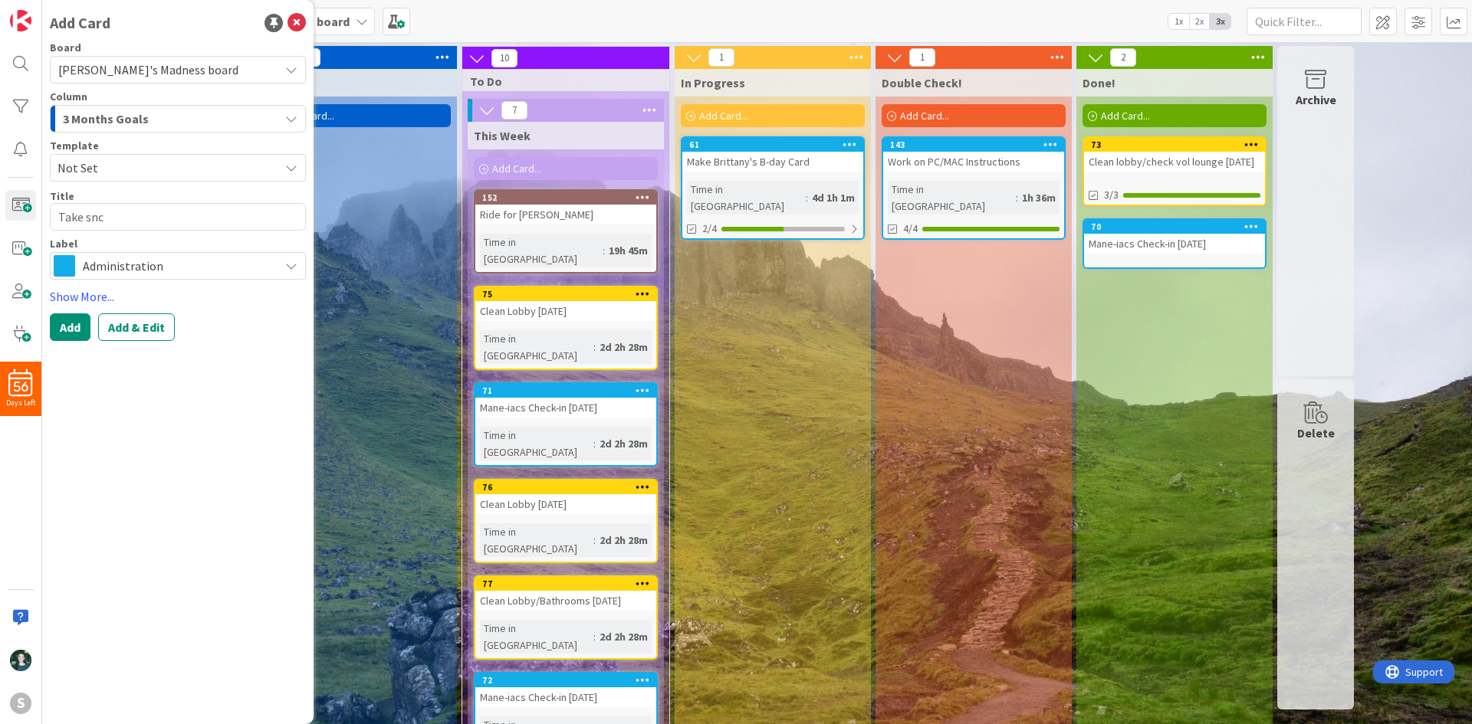
type textarea "x"
type textarea "Take sn"
type textarea "x"
type textarea "Take sna"
type textarea "x"
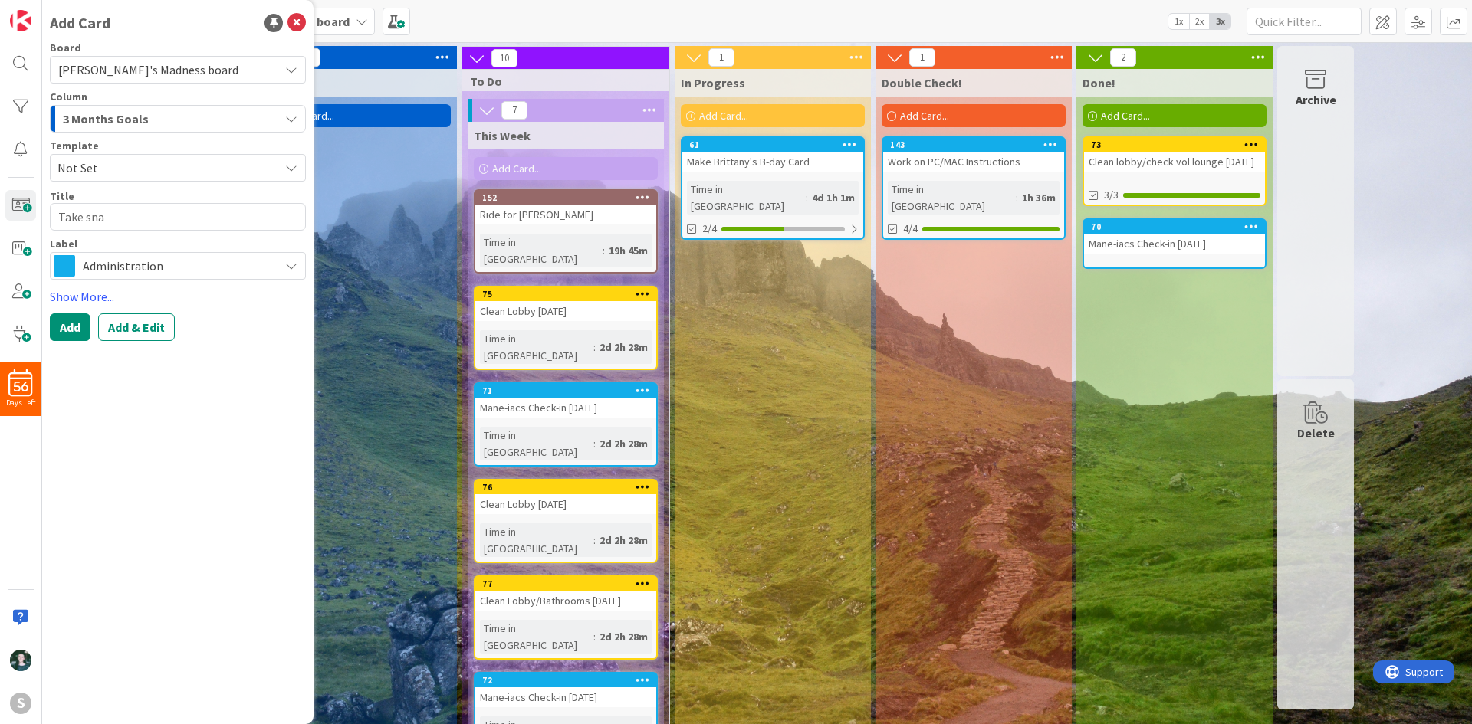
type textarea "Take snac"
type textarea "x"
type textarea "Take snack"
type textarea "x"
type textarea "Take snacks"
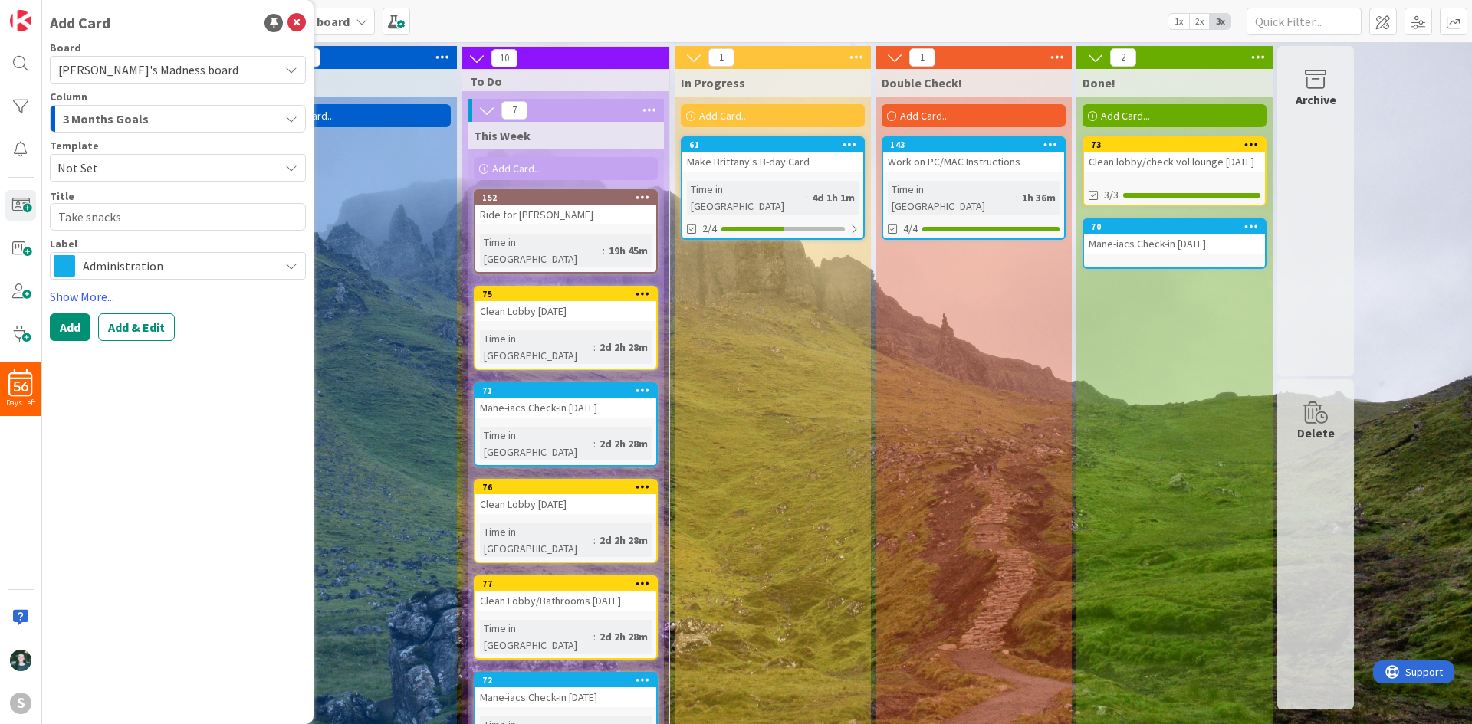
type textarea "x"
type textarea "Take snacks"
type textarea "x"
type textarea "Take snacks t"
type textarea "x"
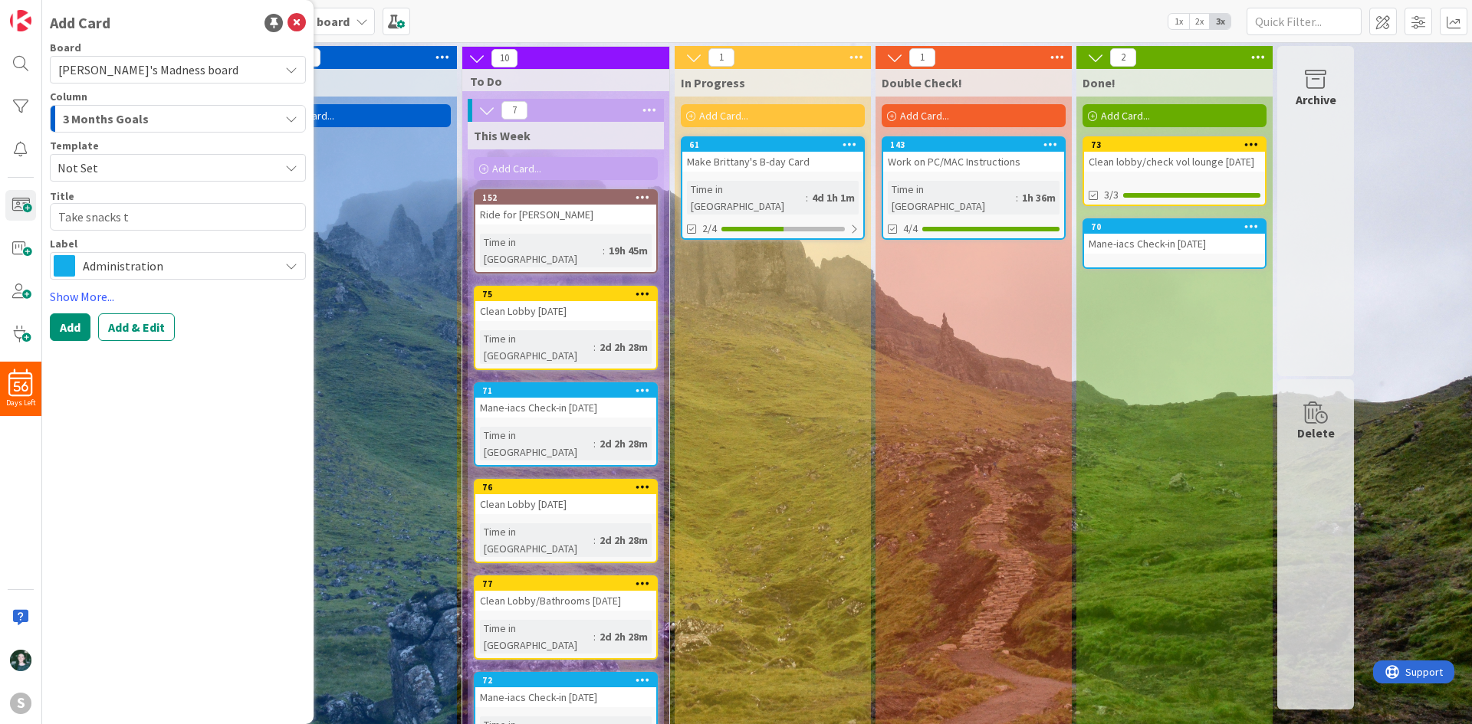
type textarea "Take snacks to"
type textarea "x"
type textarea "Take snacks to"
type textarea "x"
type textarea "Take snacks to V"
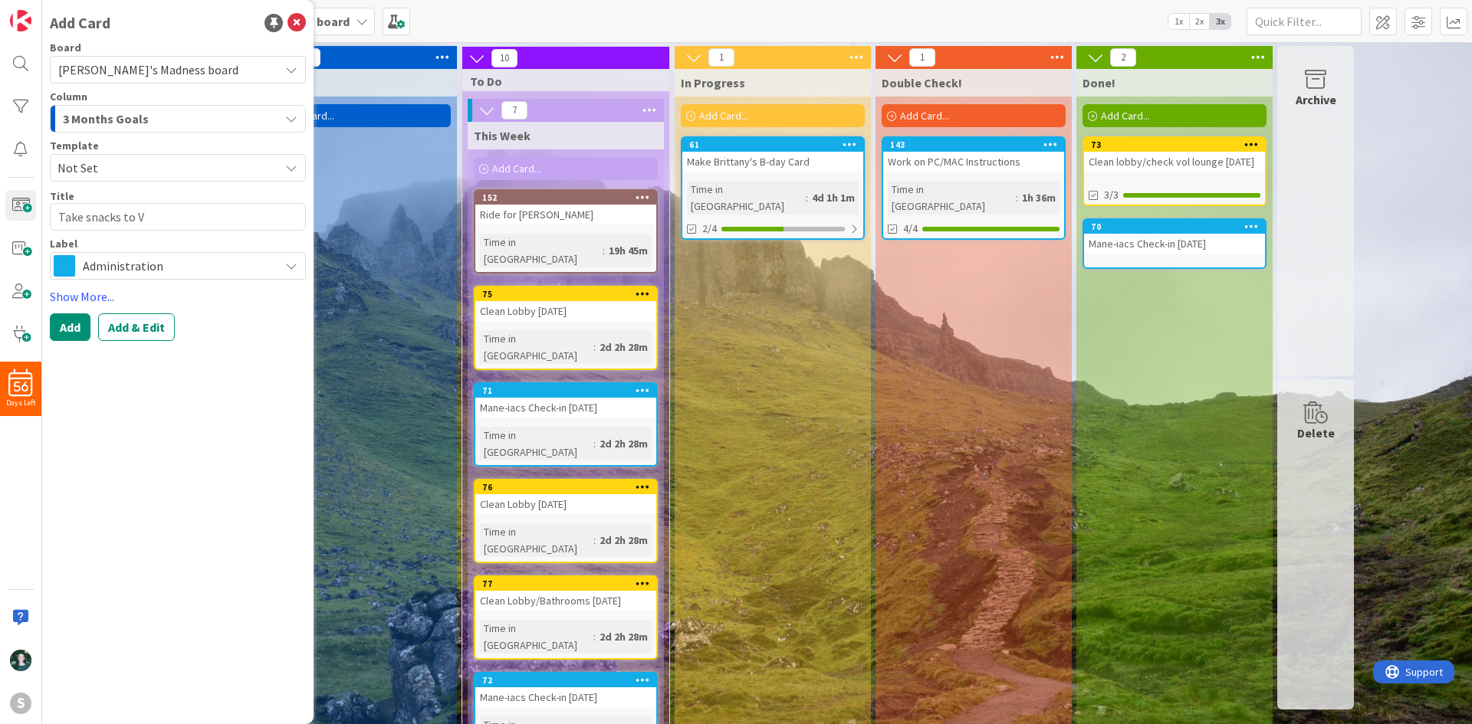
type textarea "x"
type textarea "Take snacks to Vo"
type textarea "x"
type textarea "Take snacks to Vol"
type textarea "x"
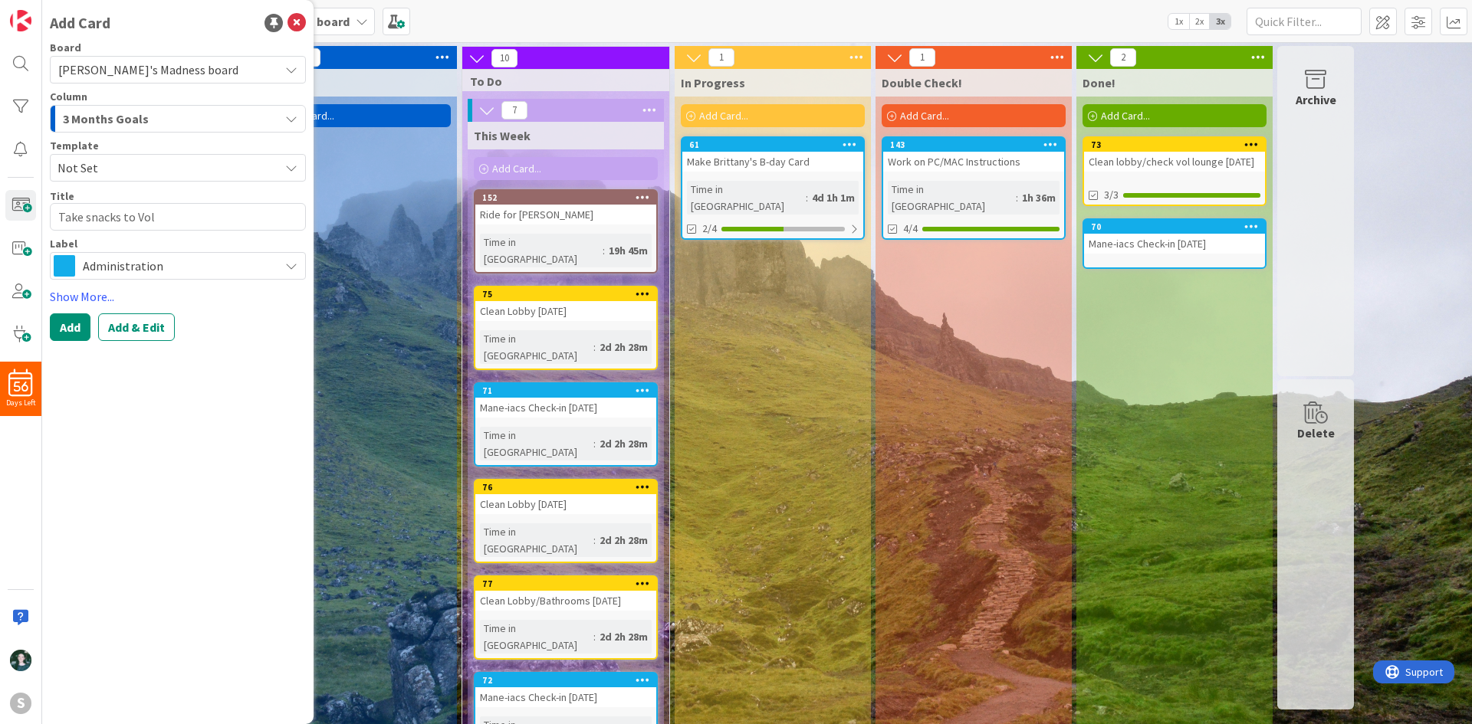
type textarea "Take snacks to Vol"
type textarea "x"
type textarea "Take snacks to Vol L"
type textarea "x"
type textarea "Take snacks to Vol Lo"
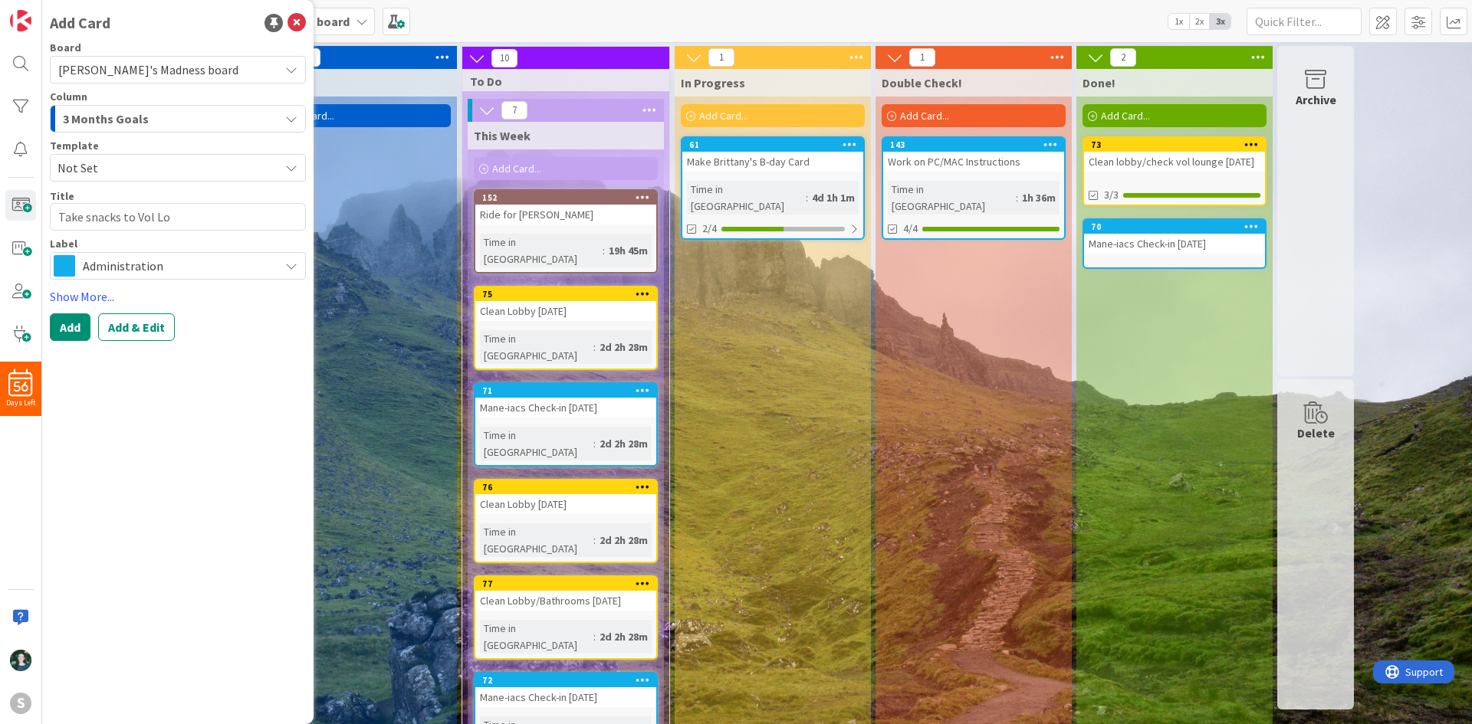
type textarea "x"
type textarea "Take snacks to Vol [PERSON_NAME]"
type textarea "x"
type textarea "Take snacks to Vol Loun"
type textarea "x"
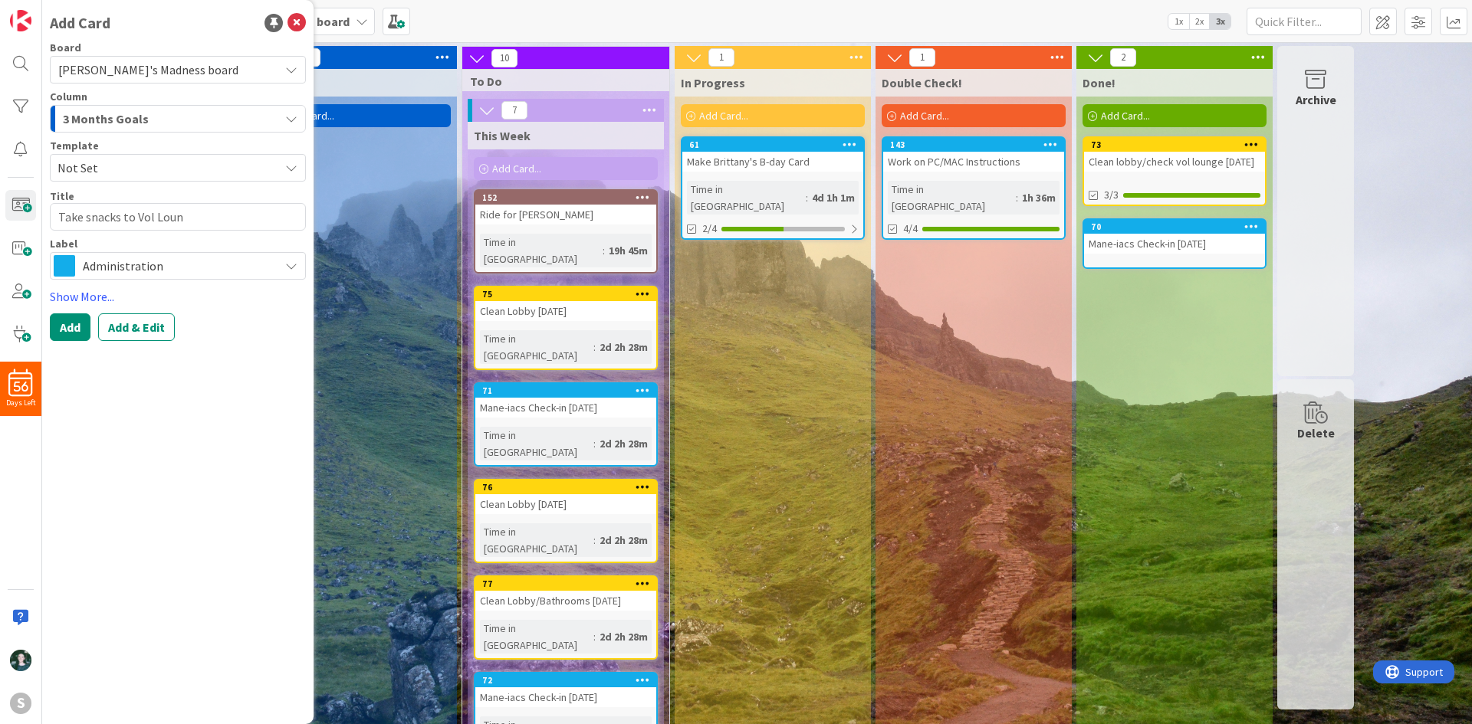
type textarea "Take snacks to Vol Loung"
type textarea "x"
type textarea "Take snacks to Vol Lounge"
click at [225, 118] on div "3 Months Goals" at bounding box center [169, 119] width 220 height 25
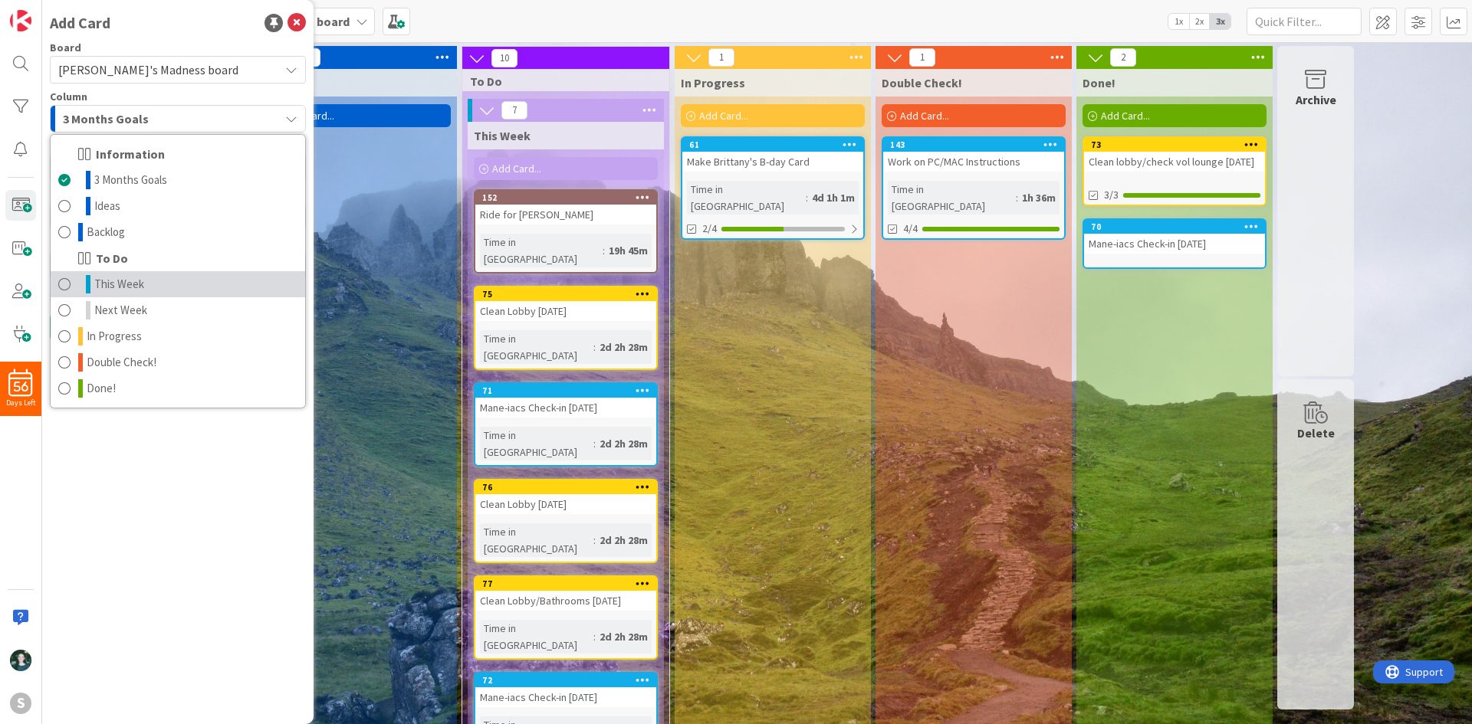
click at [183, 277] on link "This Week" at bounding box center [178, 284] width 254 height 26
type textarea "x"
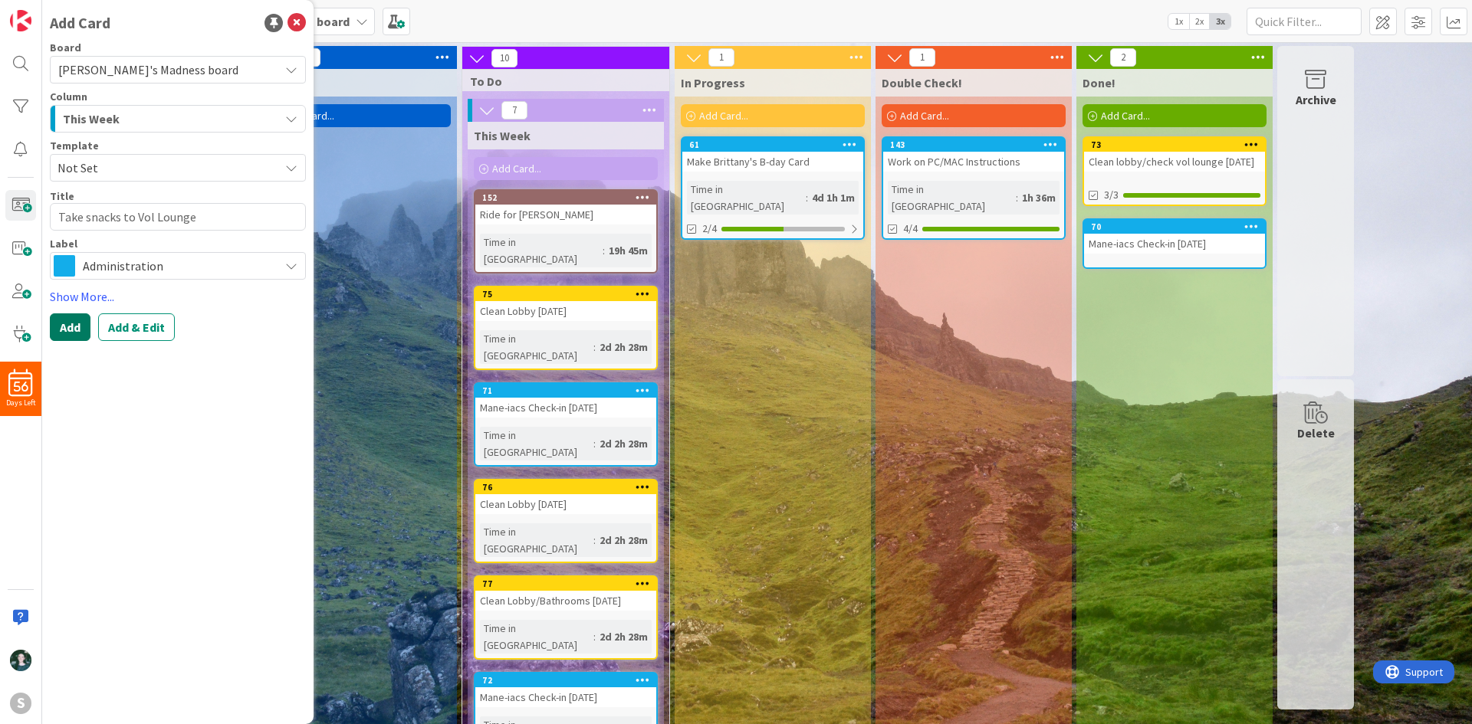
click at [61, 324] on button "Add" at bounding box center [70, 328] width 41 height 28
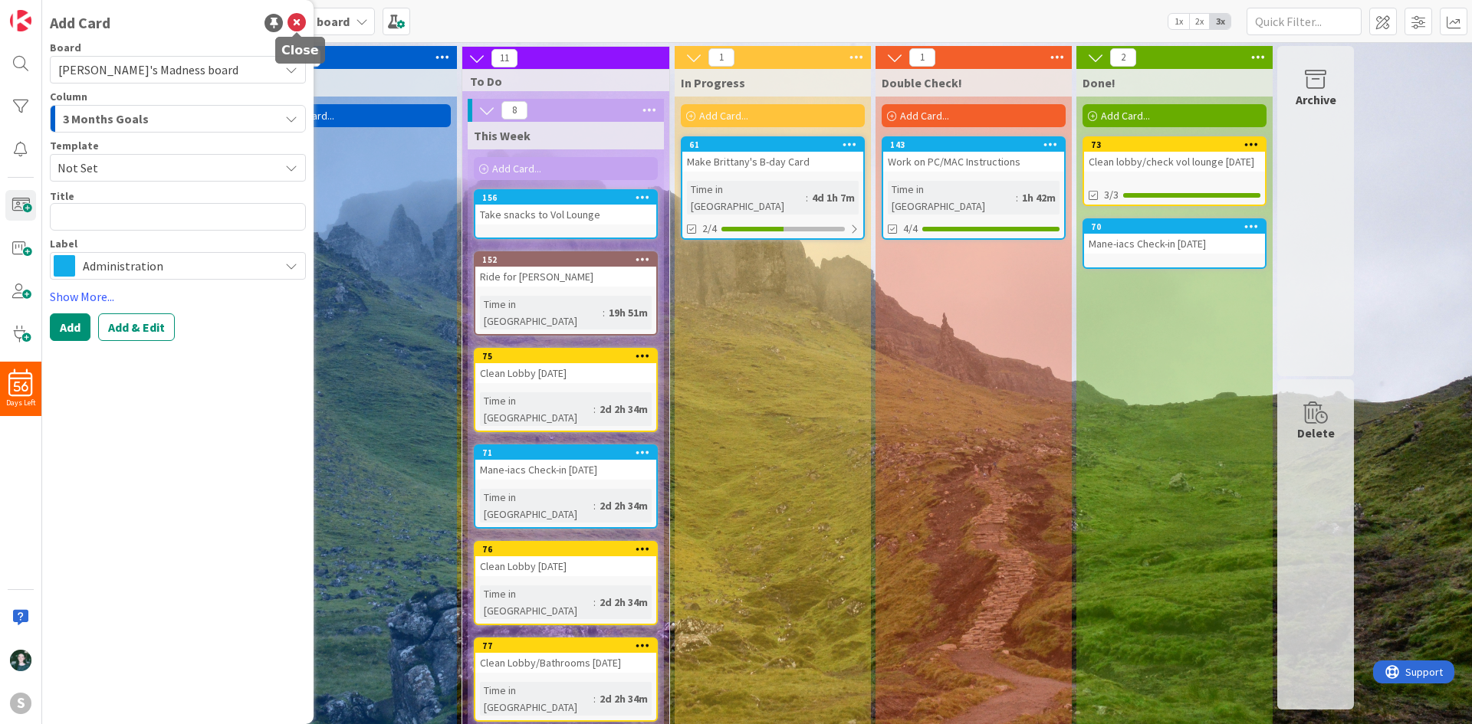
click at [294, 28] on icon at bounding box center [296, 23] width 18 height 18
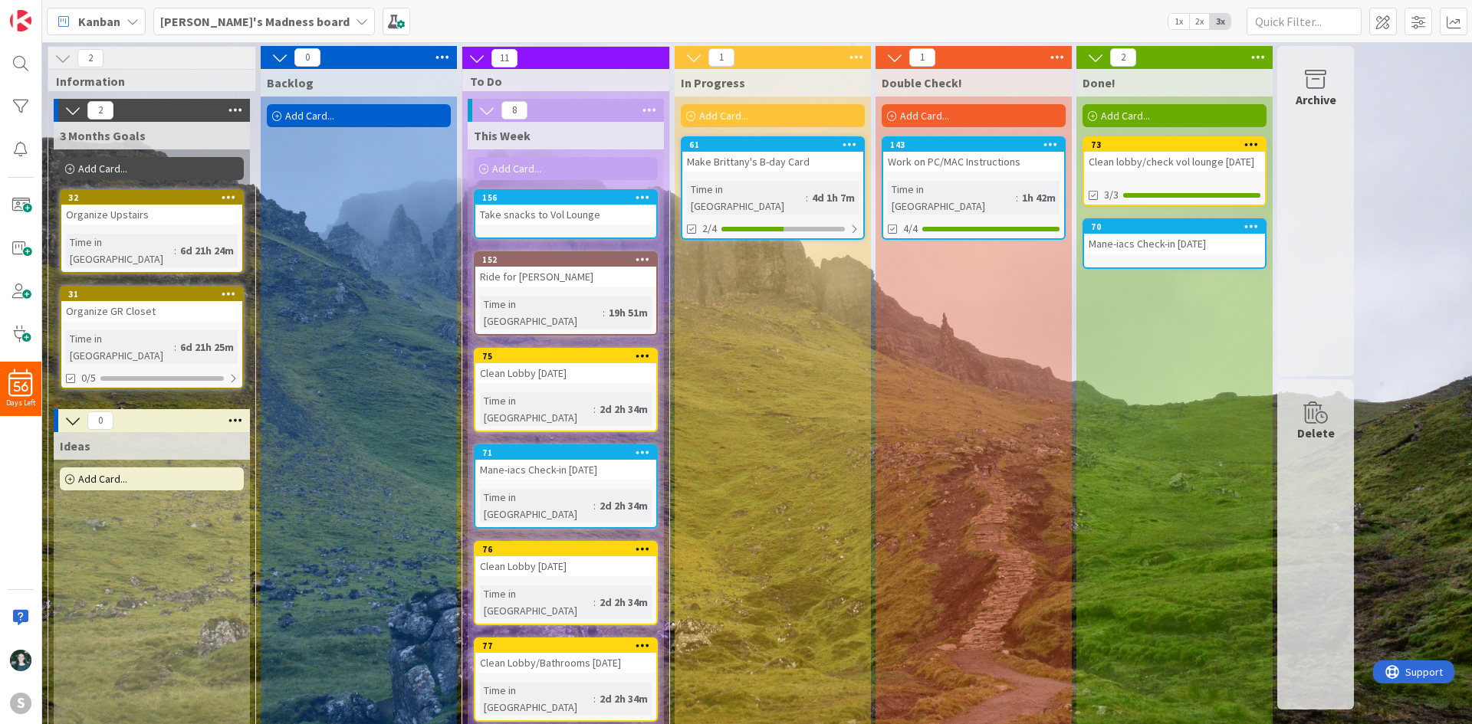
click at [444, 56] on icon at bounding box center [442, 57] width 20 height 23
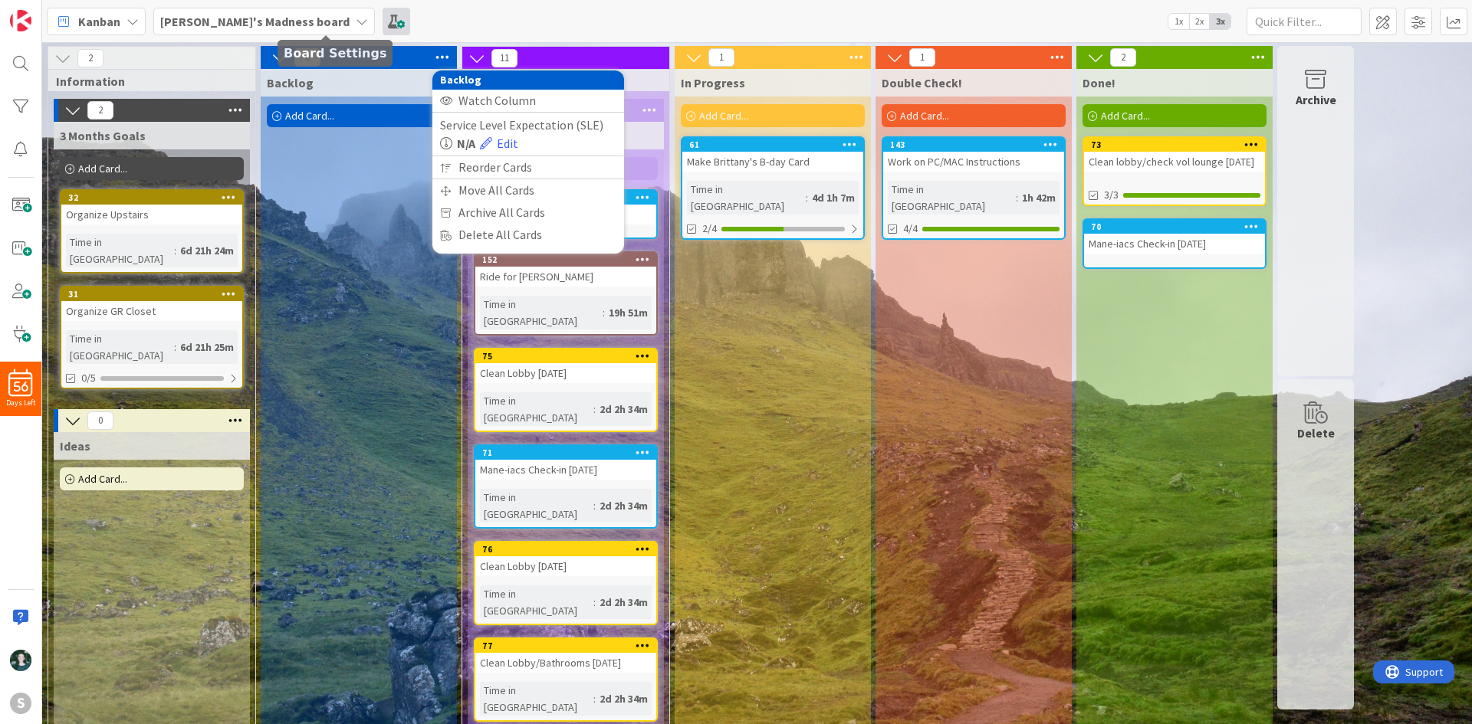
click at [383, 17] on span at bounding box center [397, 22] width 28 height 28
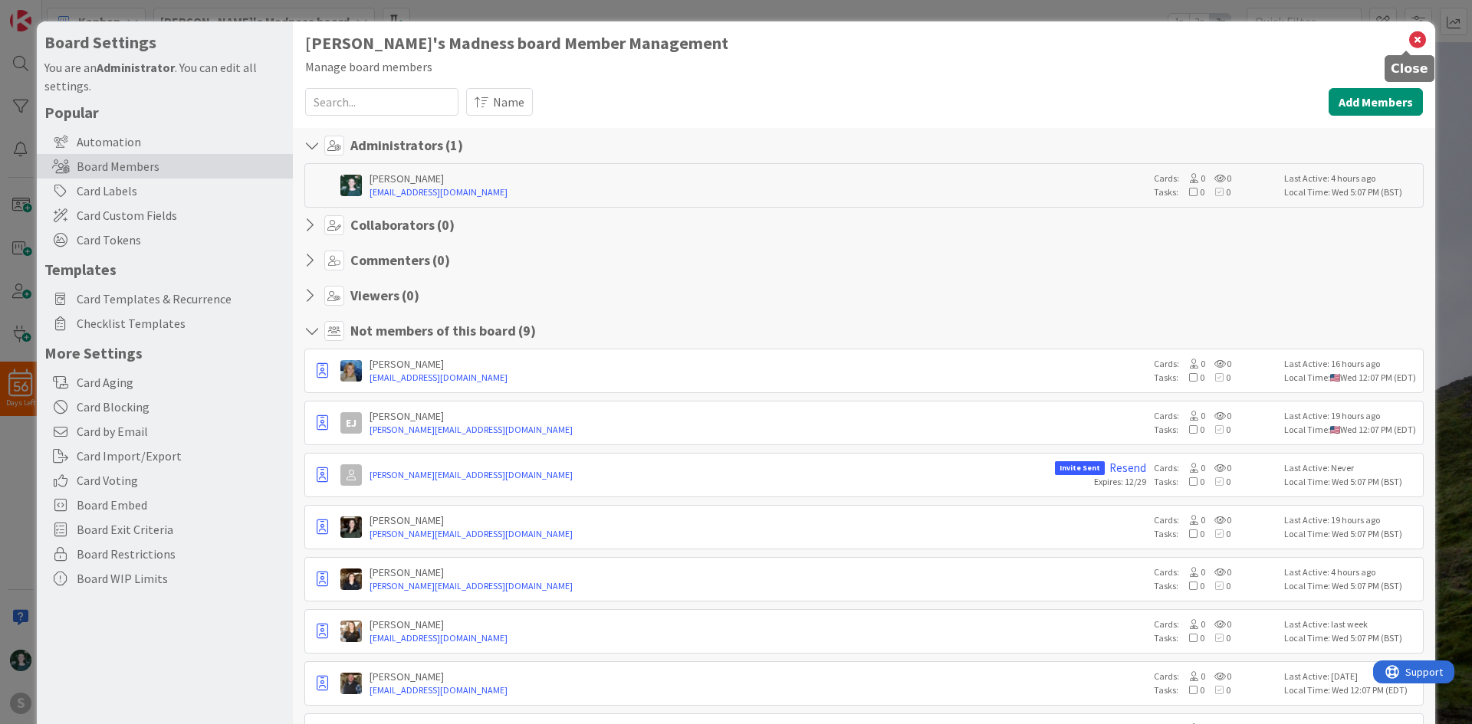
click at [1408, 34] on icon at bounding box center [1417, 39] width 20 height 21
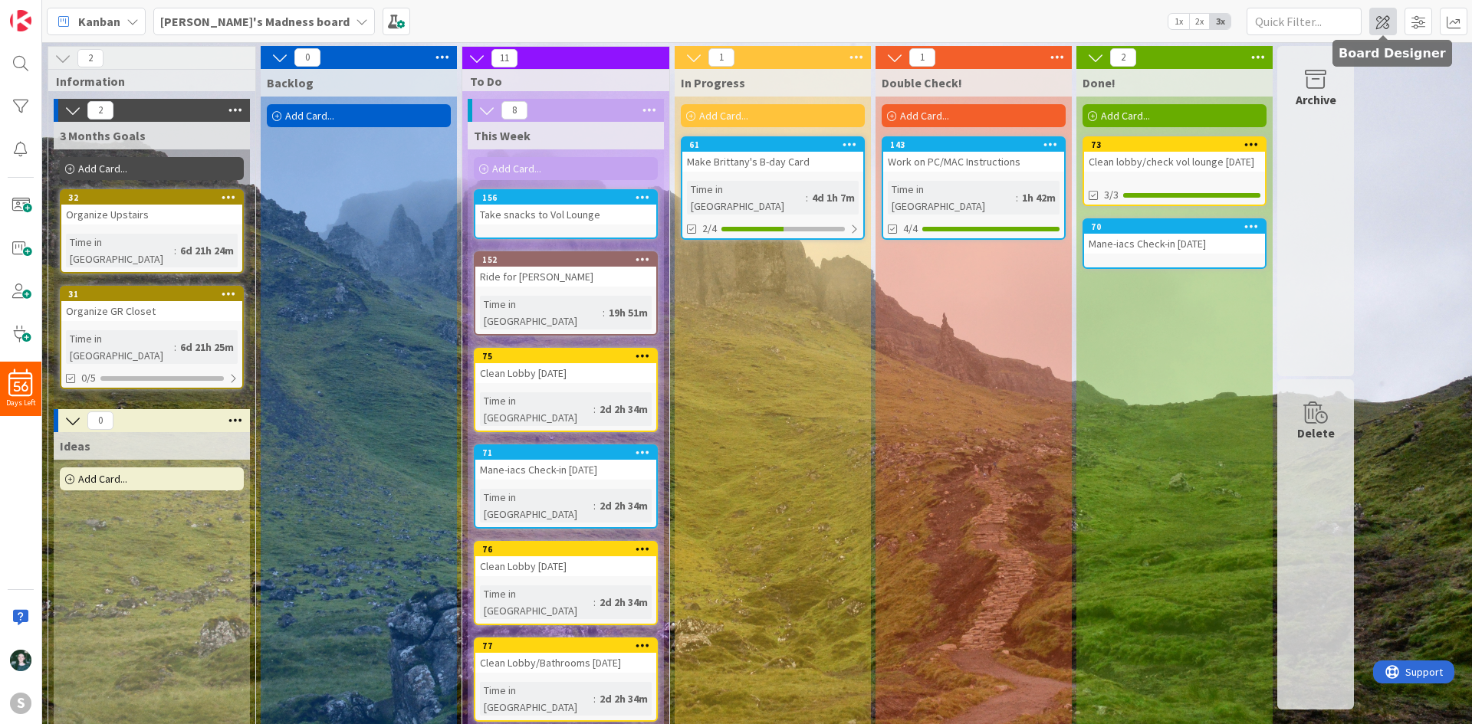
click at [1386, 19] on span at bounding box center [1383, 22] width 28 height 28
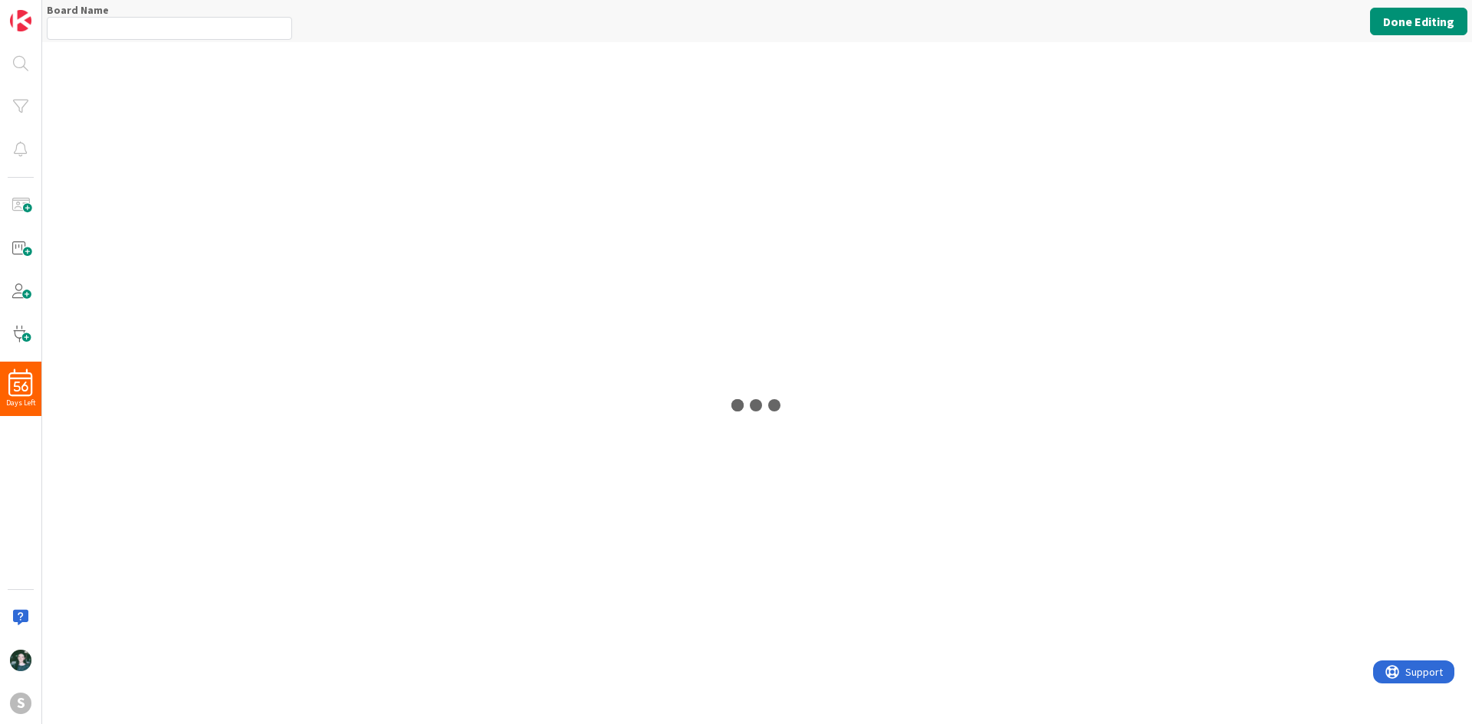
type input "[PERSON_NAME]'s Madness board"
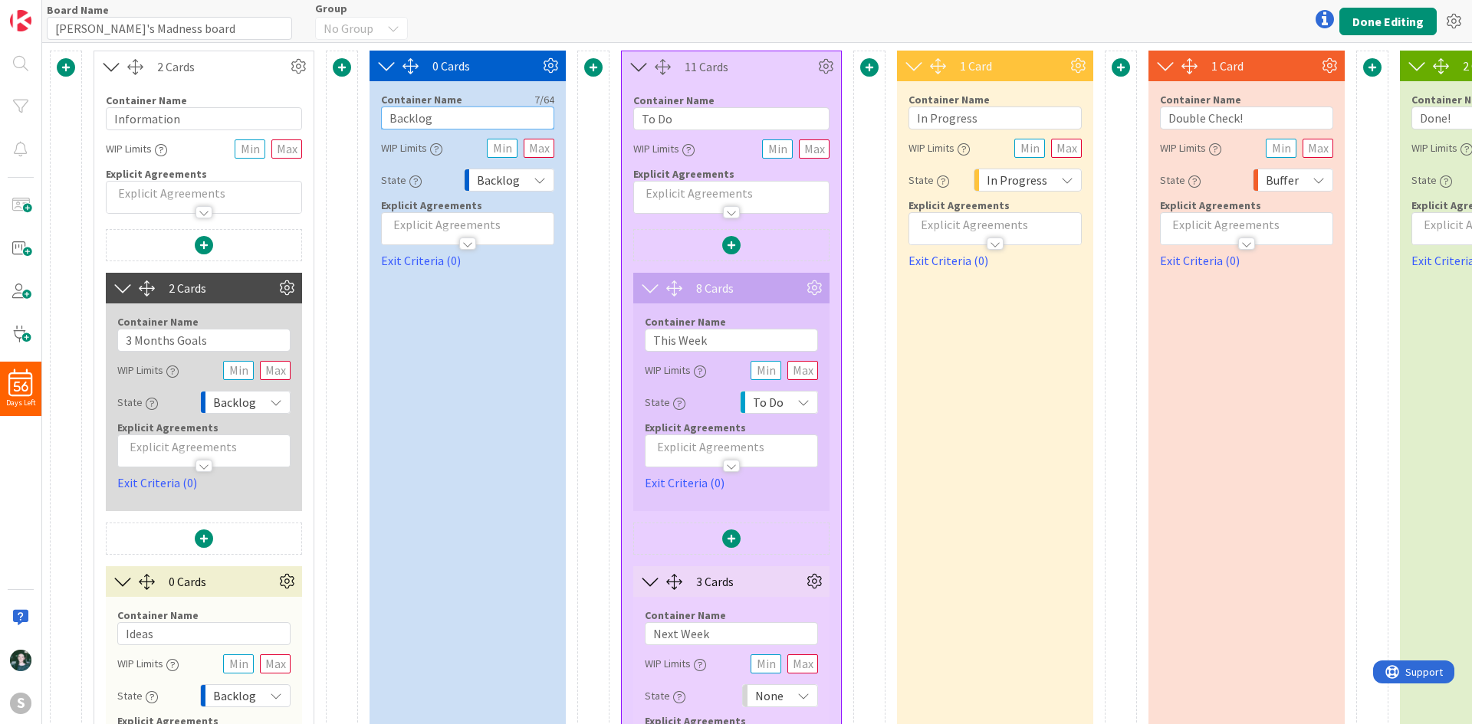
drag, startPoint x: 450, startPoint y: 125, endPoint x: 372, endPoint y: 125, distance: 78.2
click at [372, 125] on div "Container Name 7 / 64 Backlog WIP Limits State Backlog Explicit Agreements Exit…" at bounding box center [467, 175] width 196 height 189
type input "Projects"
click at [1368, 21] on button "Done Editing" at bounding box center [1387, 22] width 97 height 28
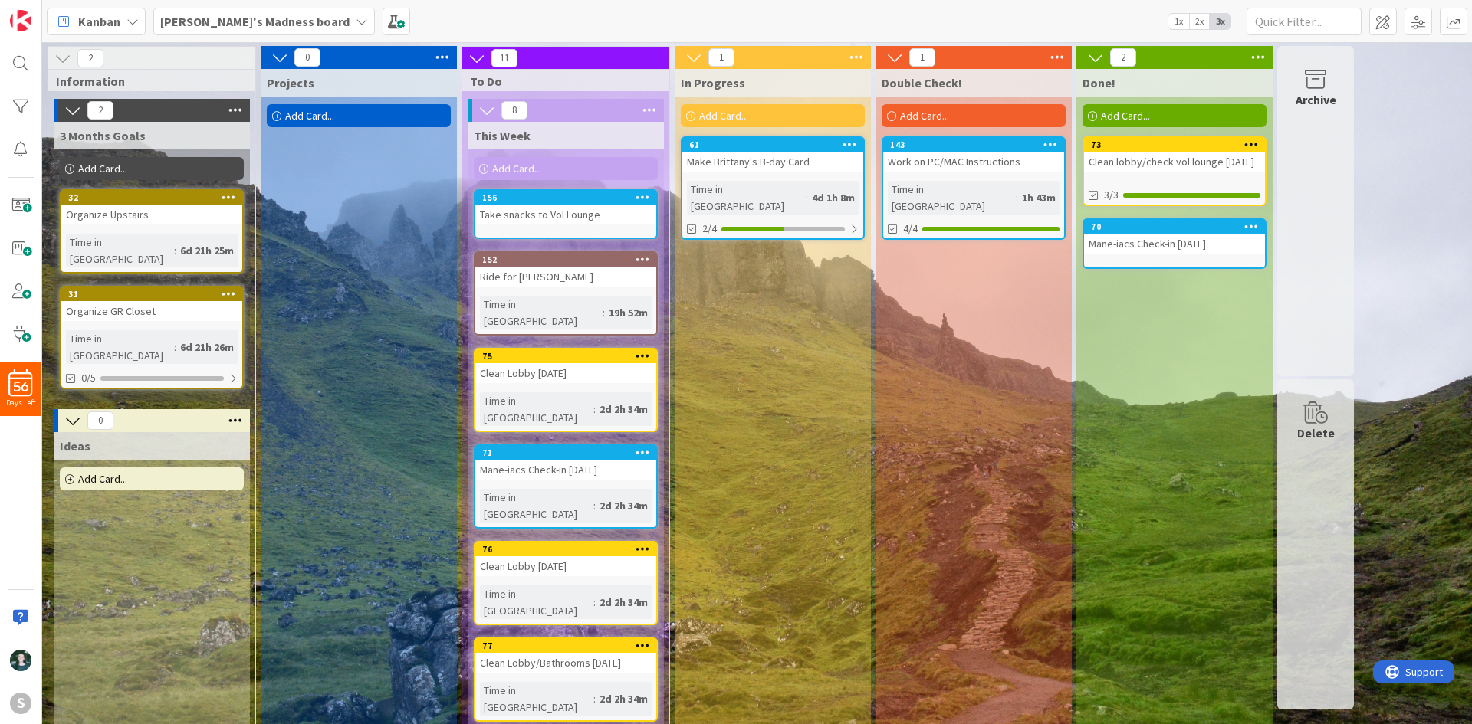
click at [136, 468] on div "Add Card..." at bounding box center [152, 479] width 184 height 23
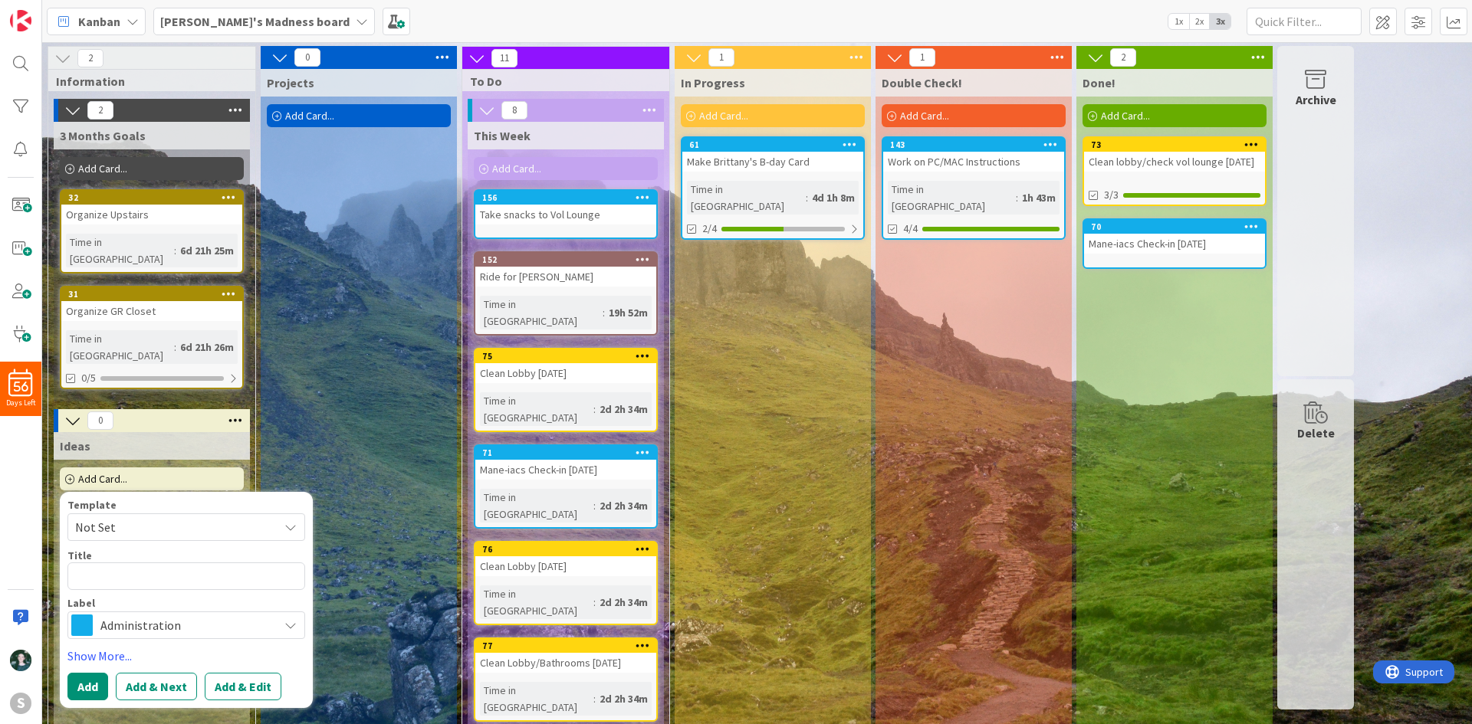
click at [227, 615] on span "Administration" at bounding box center [185, 625] width 170 height 21
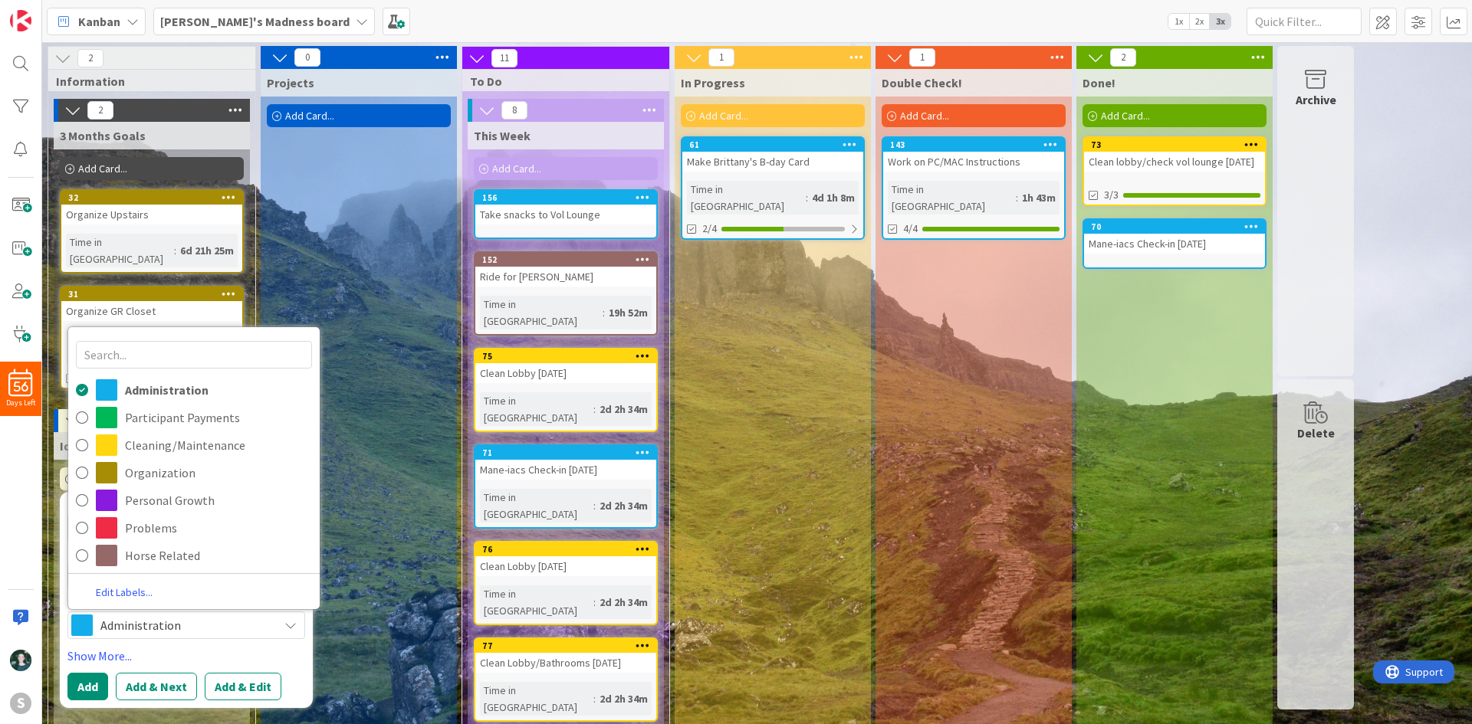
click at [227, 615] on span "Administration" at bounding box center [185, 625] width 170 height 21
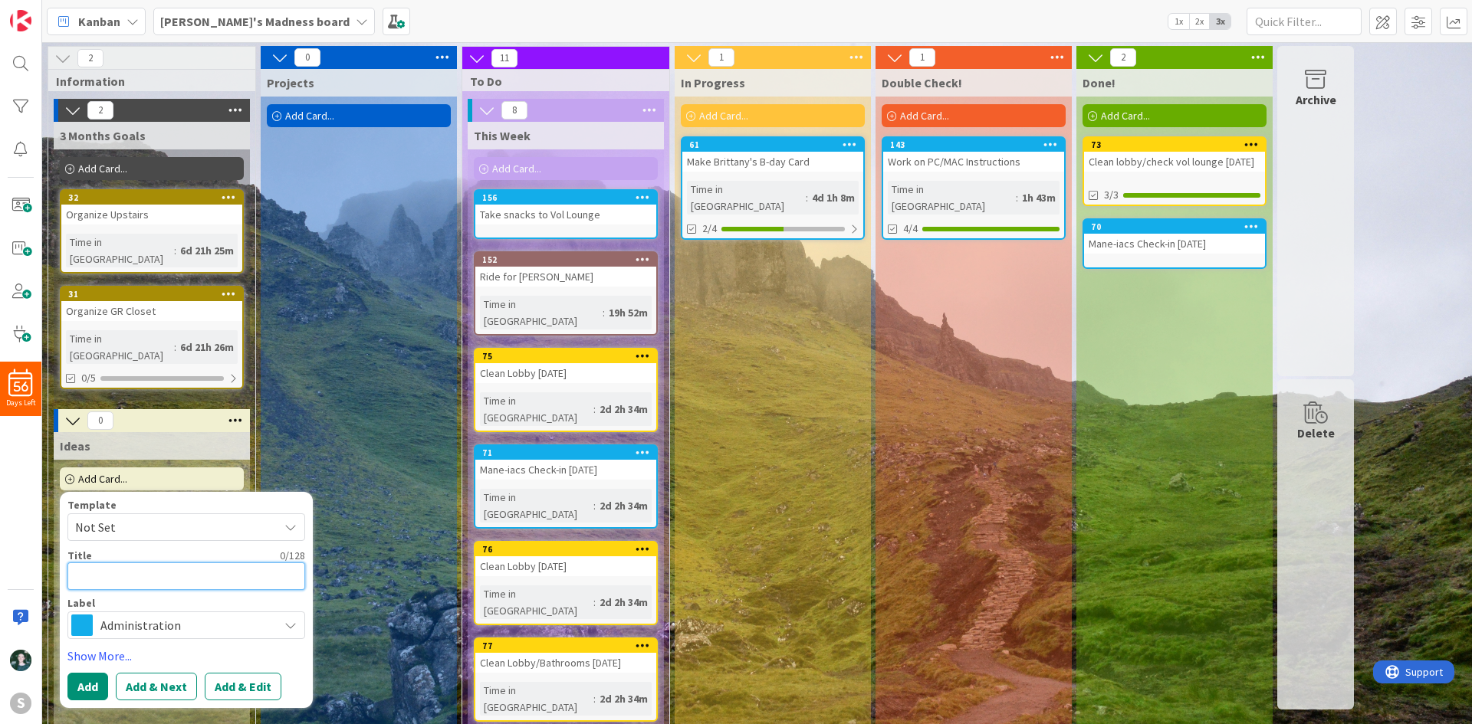
click at [191, 563] on textarea at bounding box center [186, 577] width 238 height 28
type textarea "x"
type textarea "C"
type textarea "x"
type textarea "Ca"
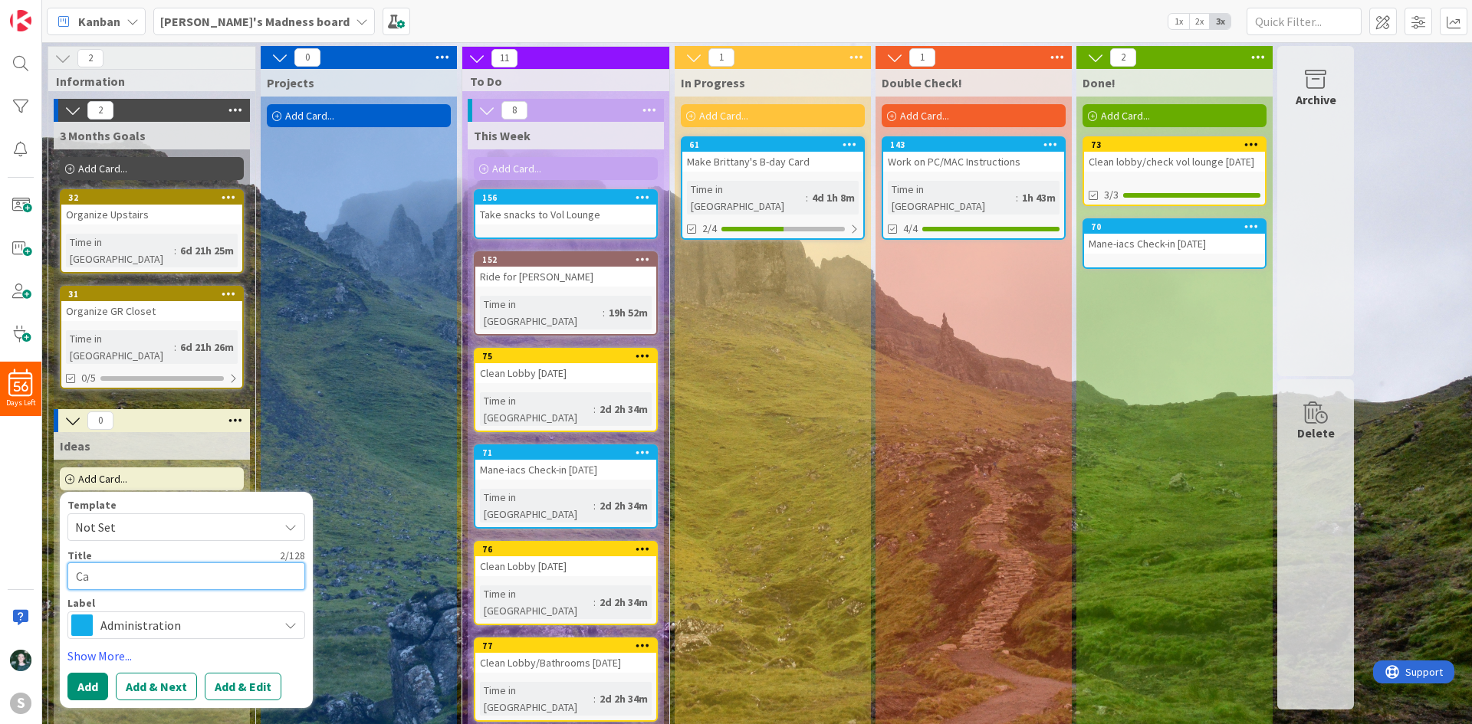
type textarea "x"
type textarea "Cat"
type textarea "x"
type textarea "Cat"
type textarea "x"
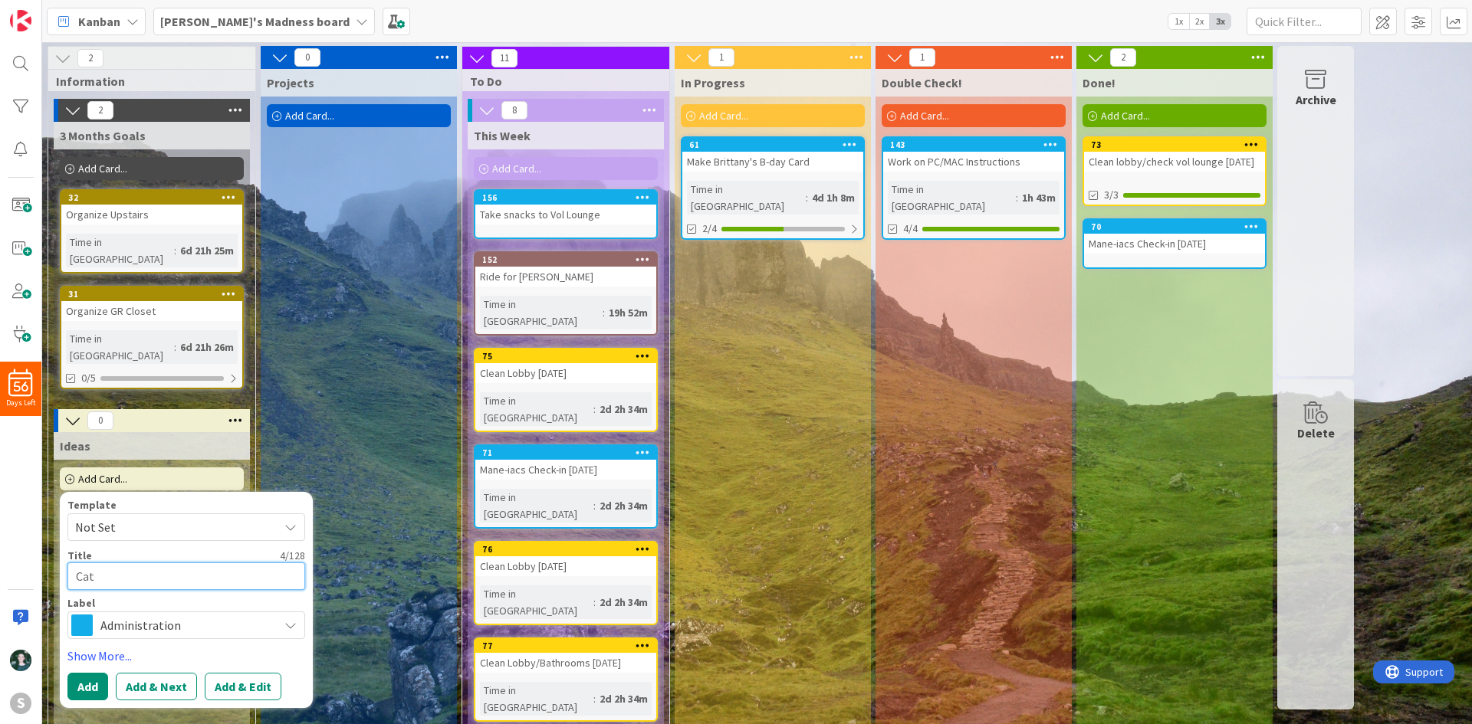
type textarea "Cat S"
type textarea "x"
type textarea "Cat Sh"
type textarea "x"
type textarea "Cat Shr"
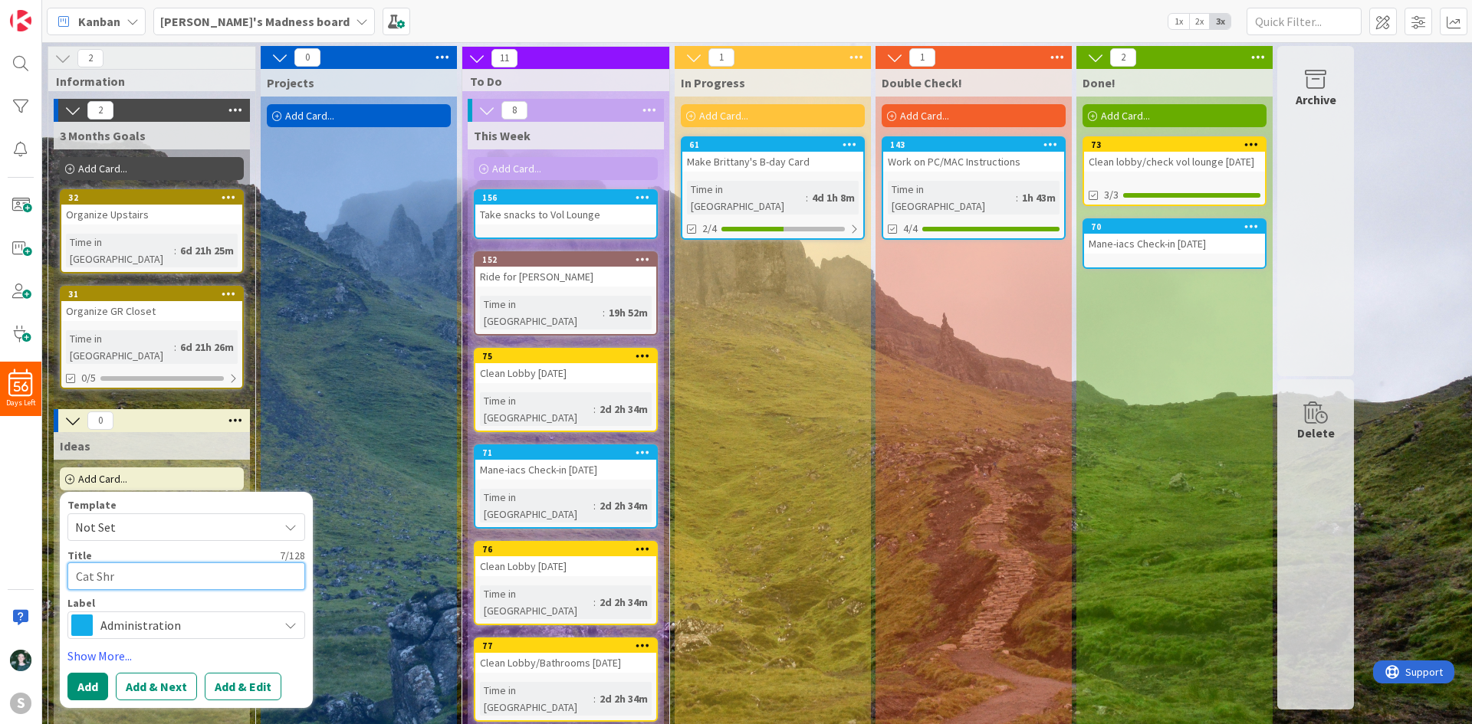
type textarea "x"
type textarea "Cat Sh"
type textarea "x"
type textarea "Cat Shi"
type textarea "x"
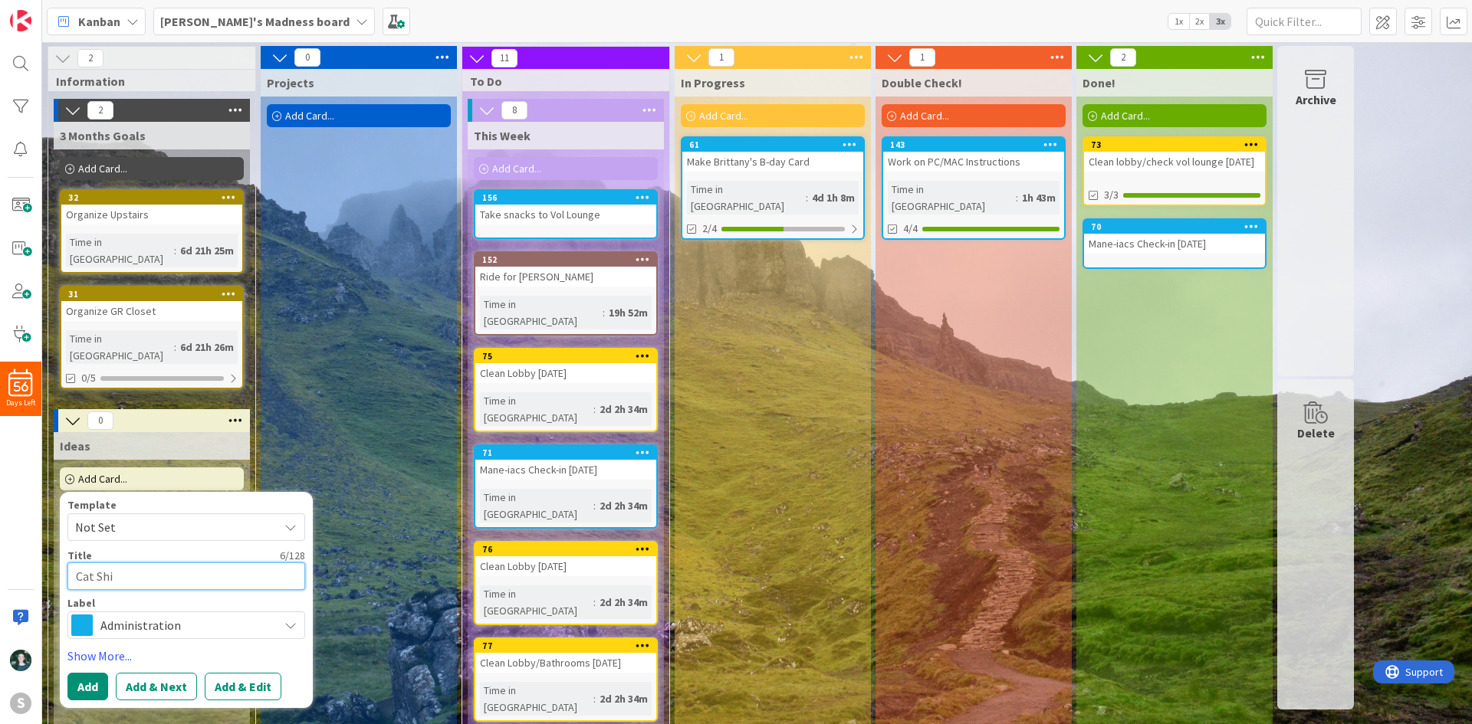
type textarea "Cat Shir"
type textarea "x"
type textarea "Cat Shirt"
click at [82, 673] on button "Add" at bounding box center [87, 687] width 41 height 28
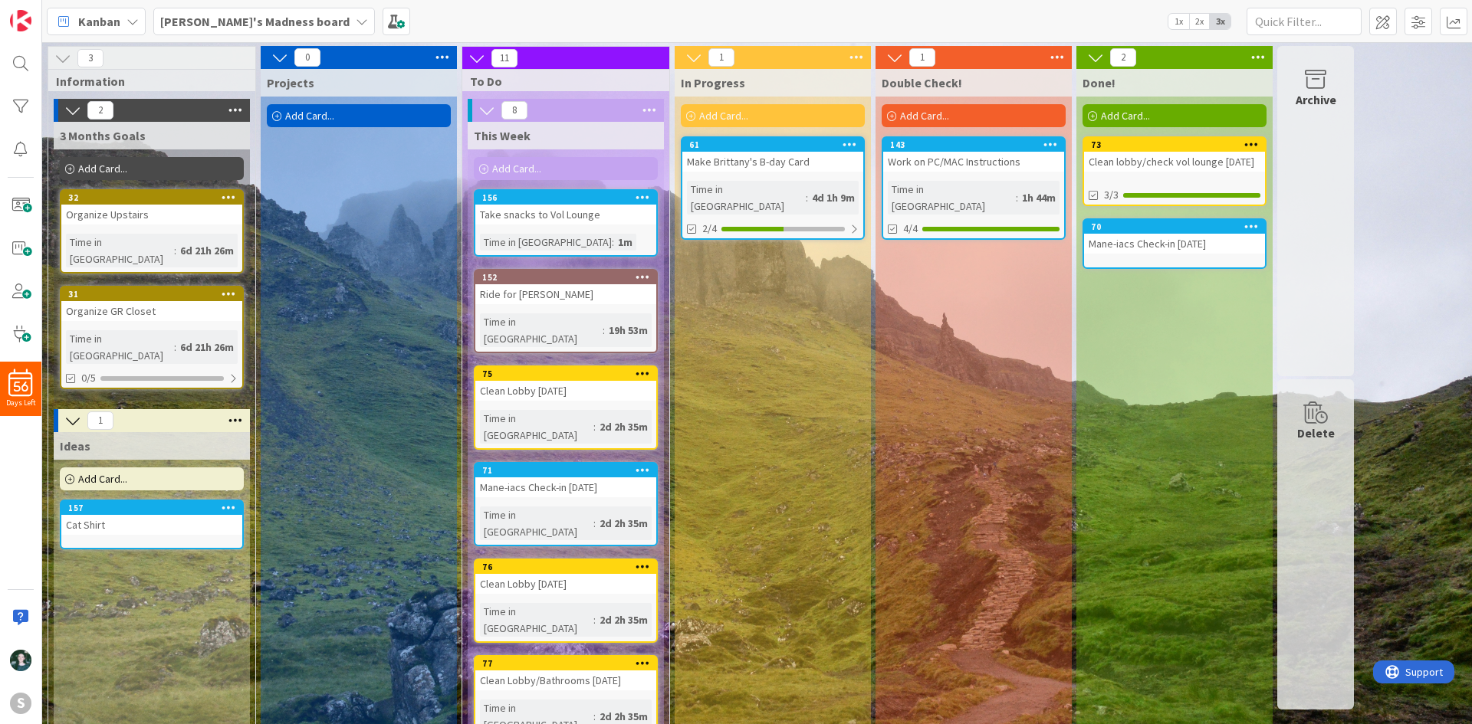
click at [136, 504] on div "157 Cat Shirt" at bounding box center [152, 525] width 184 height 50
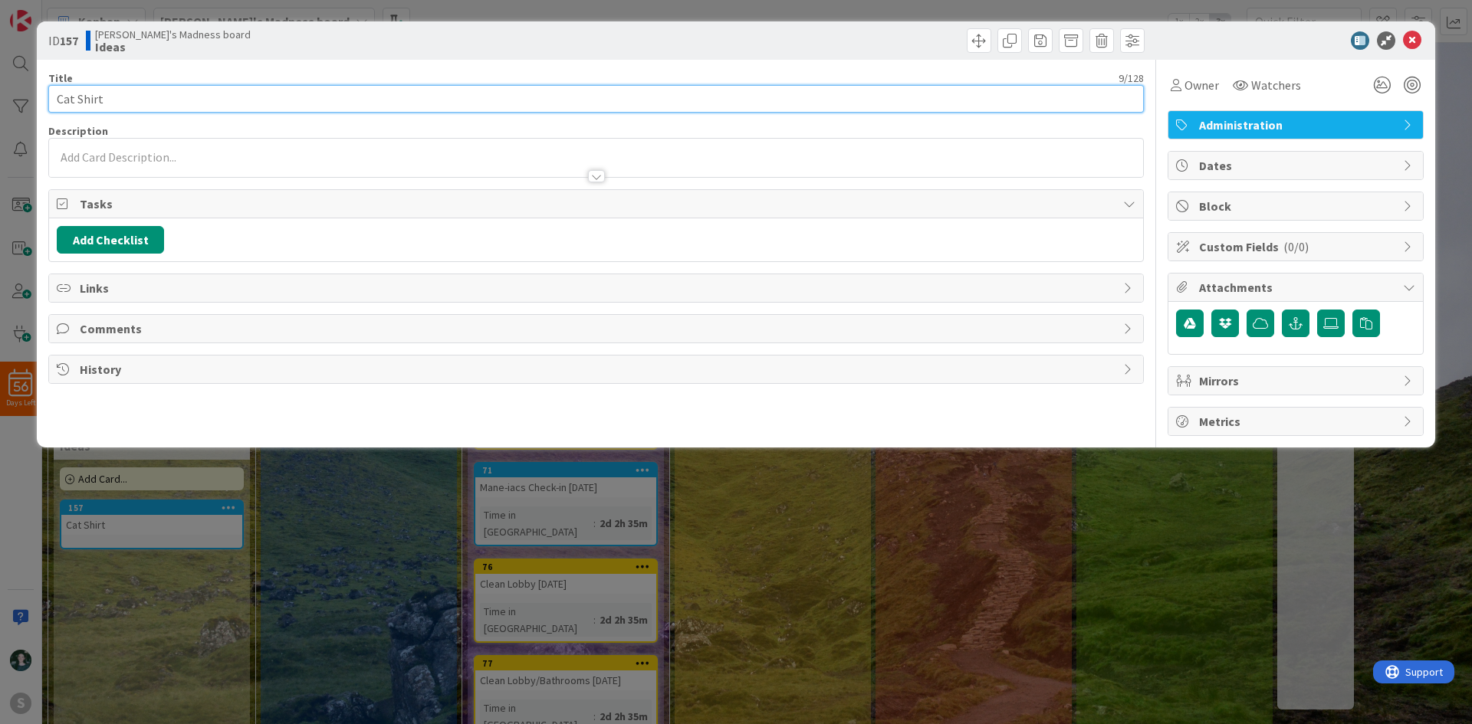
click at [175, 93] on input "Cat Shirt" at bounding box center [595, 99] width 1095 height 28
type input "Cat Merch"
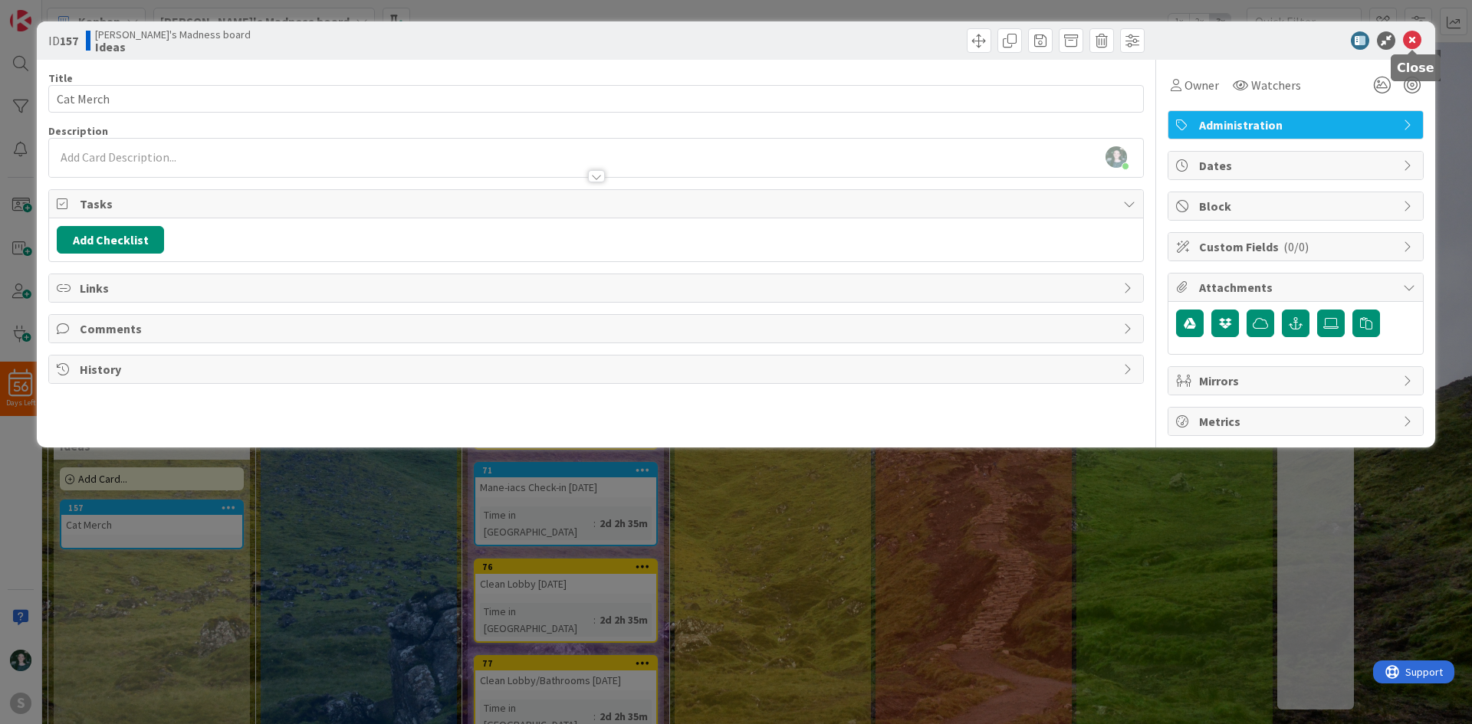
click at [1414, 38] on icon at bounding box center [1412, 40] width 18 height 18
